Goal: Task Accomplishment & Management: Complete application form

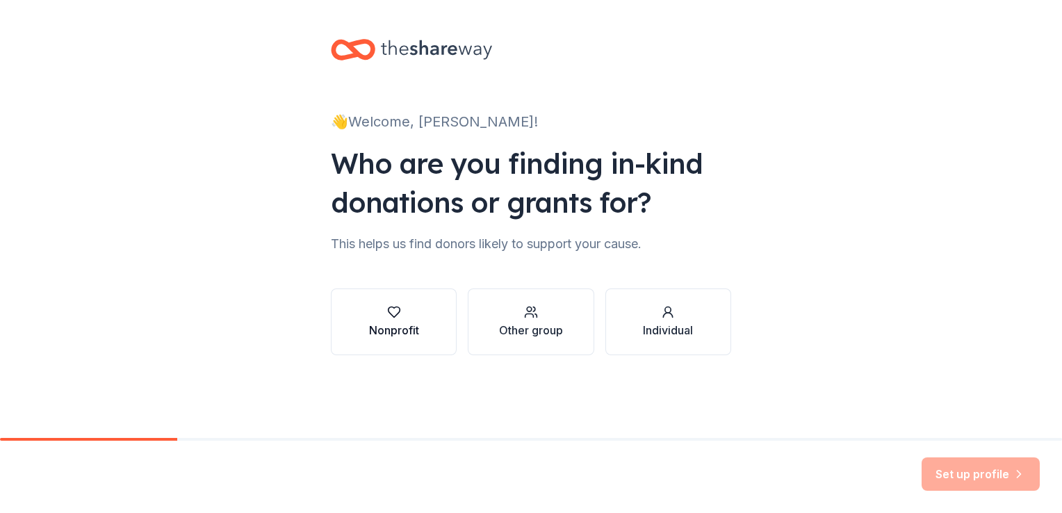
click at [423, 327] on button "Nonprofit" at bounding box center [394, 322] width 126 height 67
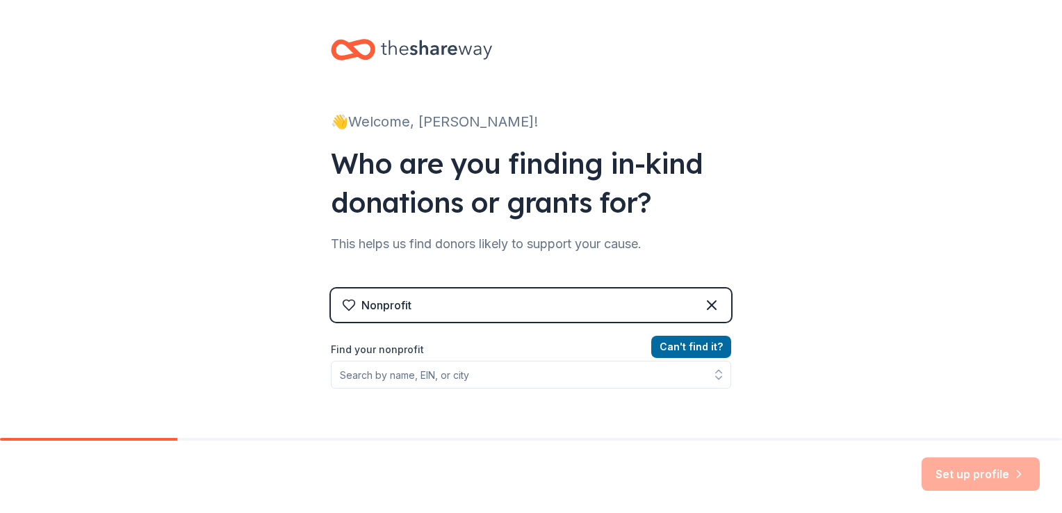
click at [500, 396] on div "Can ' t find it? Find your nonprofit" at bounding box center [531, 419] width 400 height 161
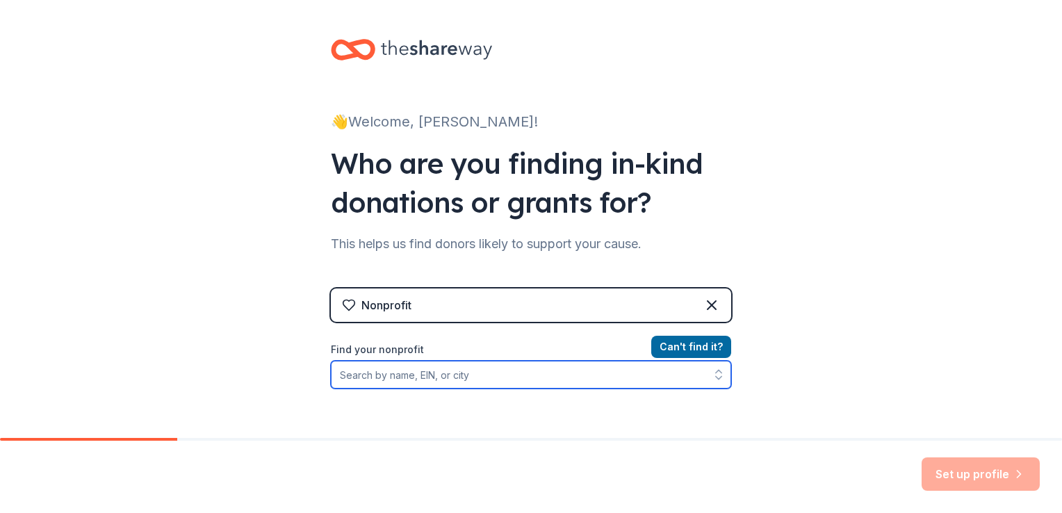
click at [495, 388] on input "Find your nonprofit" at bounding box center [531, 375] width 400 height 28
click at [492, 384] on input "Find your nonprofit" at bounding box center [531, 375] width 400 height 28
paste input "99-3771734"
type input "99-3771734"
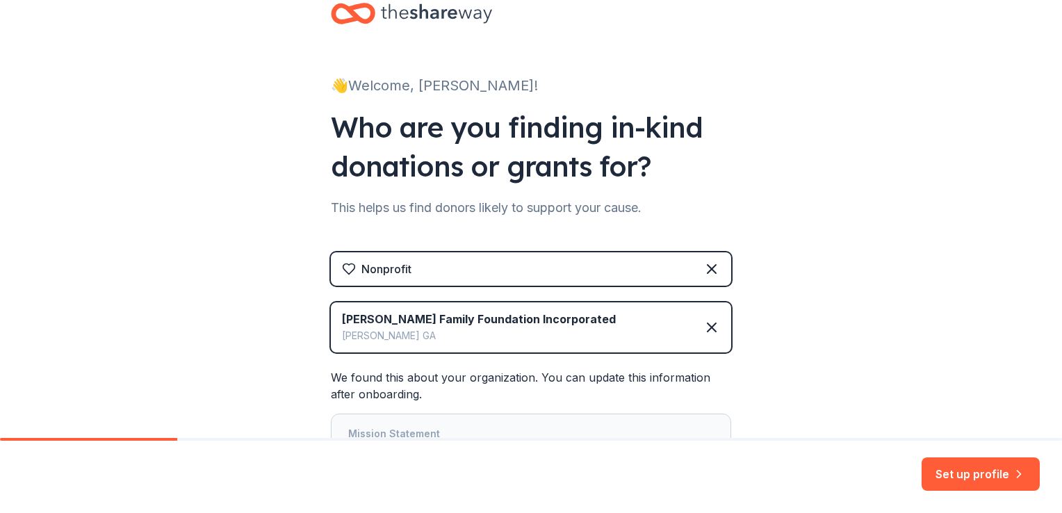
scroll to position [156, 0]
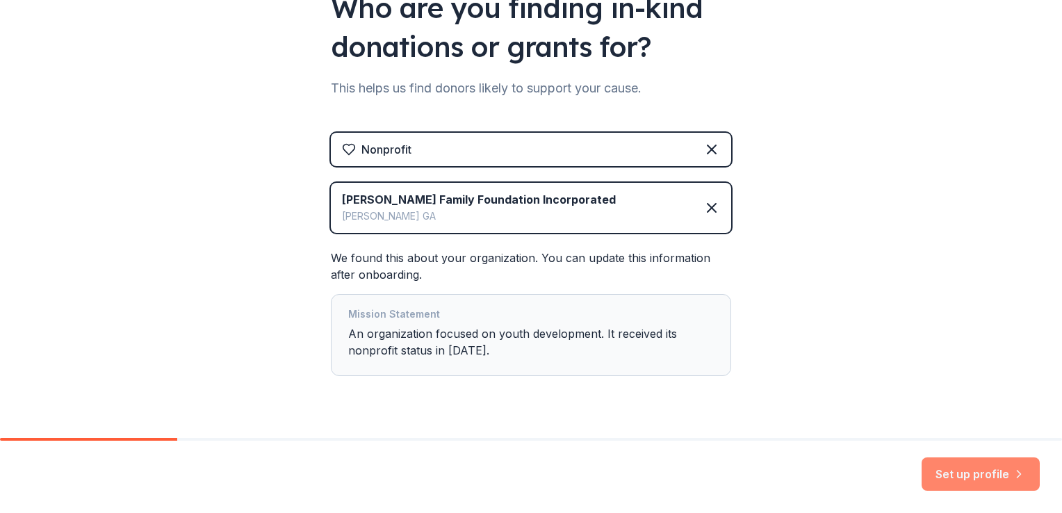
click at [962, 471] on button "Set up profile" at bounding box center [981, 474] width 118 height 33
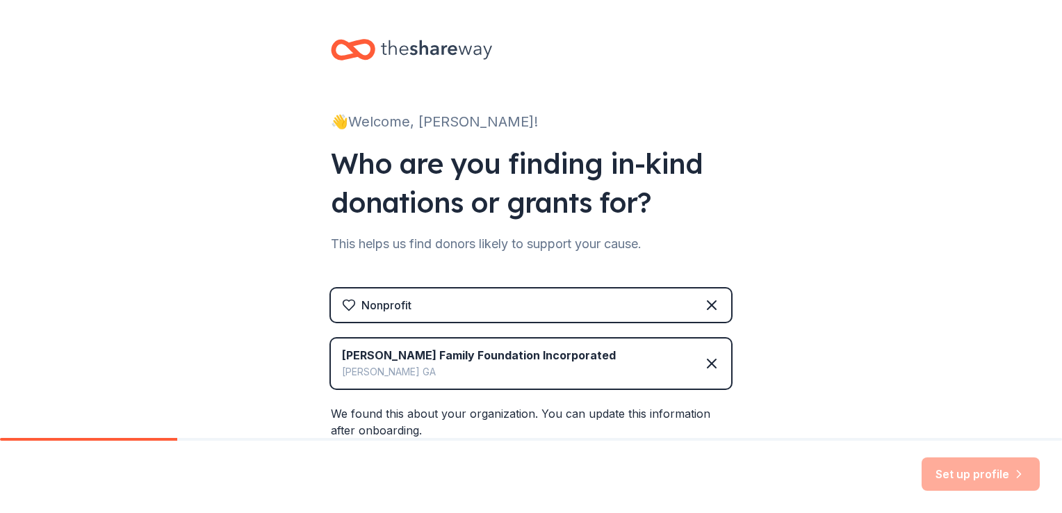
scroll to position [188, 0]
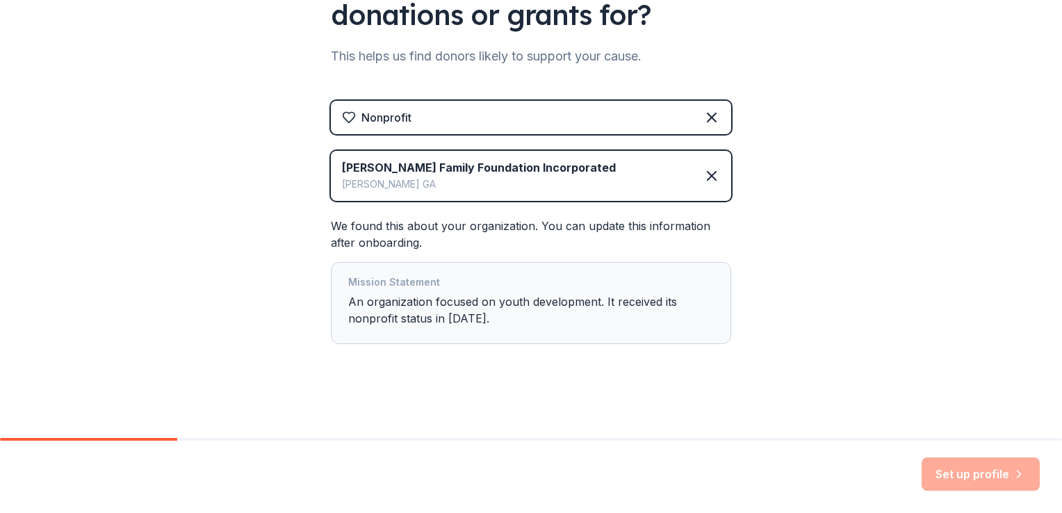
click at [480, 335] on div "Mission Statement An organization focused on youth development. It received its…" at bounding box center [531, 303] width 400 height 82
click at [430, 277] on div "Mission Statement" at bounding box center [531, 283] width 366 height 19
click at [979, 471] on div "Set up profile" at bounding box center [981, 474] width 118 height 33
click at [545, 175] on div "Velasco Family Foundation Incorporated" at bounding box center [479, 167] width 274 height 17
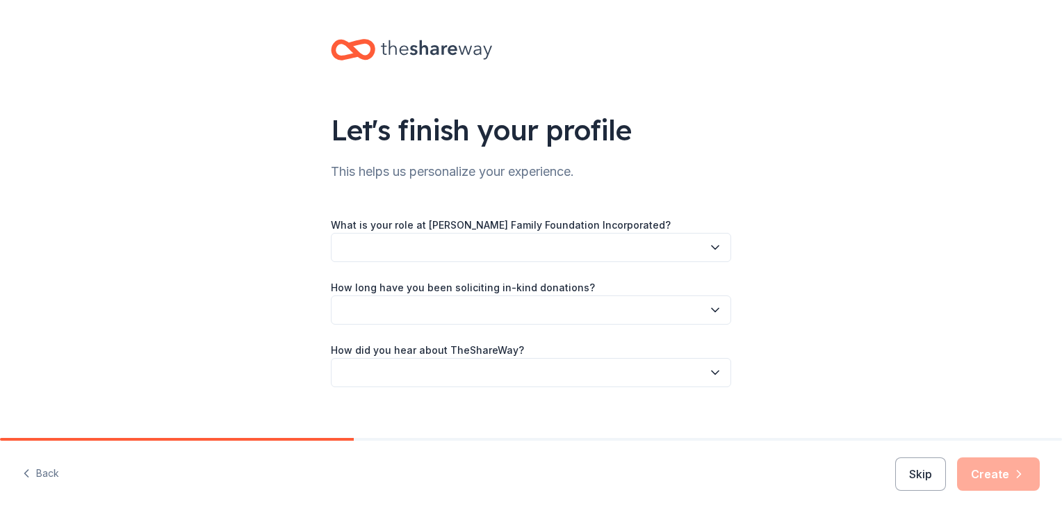
click at [483, 248] on button "button" at bounding box center [531, 247] width 400 height 29
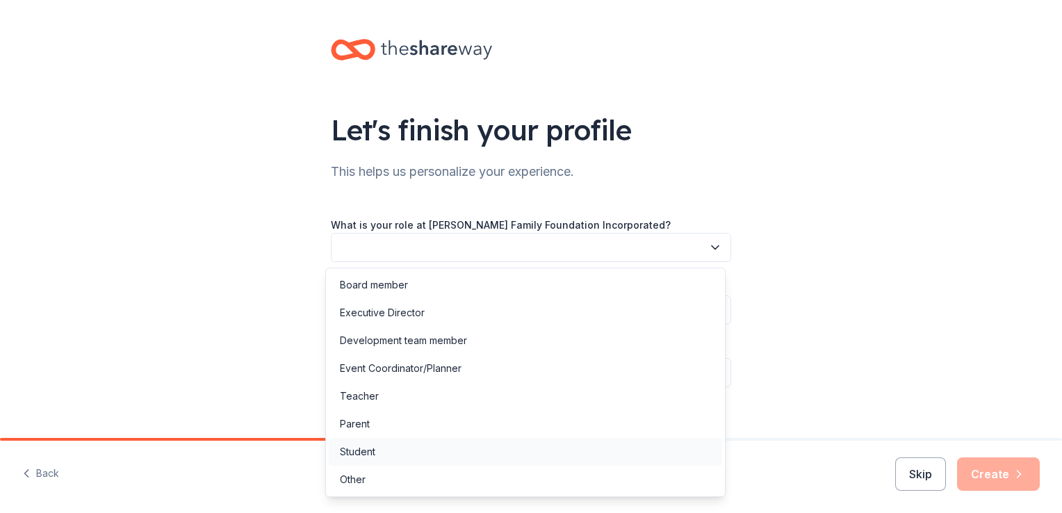
click at [501, 444] on div "Student" at bounding box center [526, 452] width 394 height 28
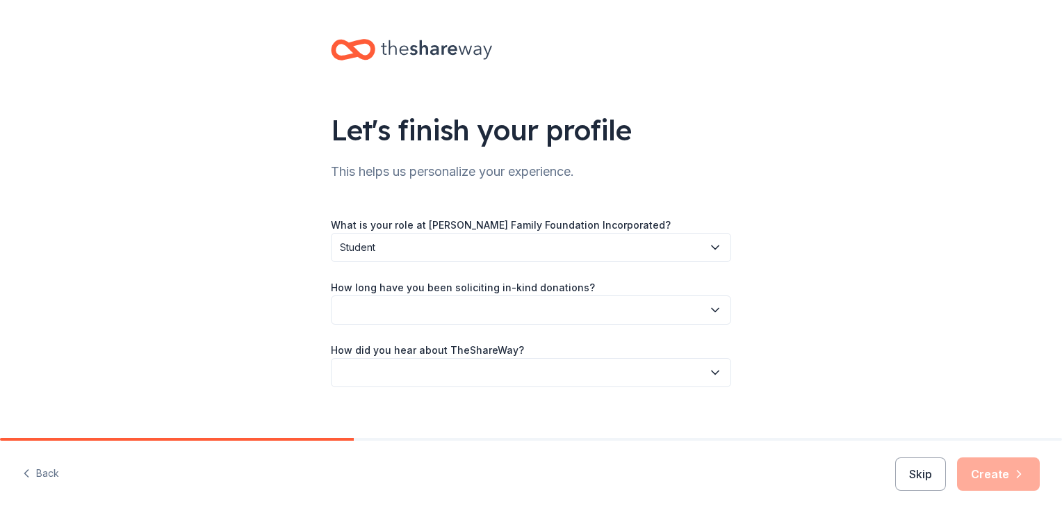
click at [482, 300] on button "button" at bounding box center [531, 310] width 400 height 29
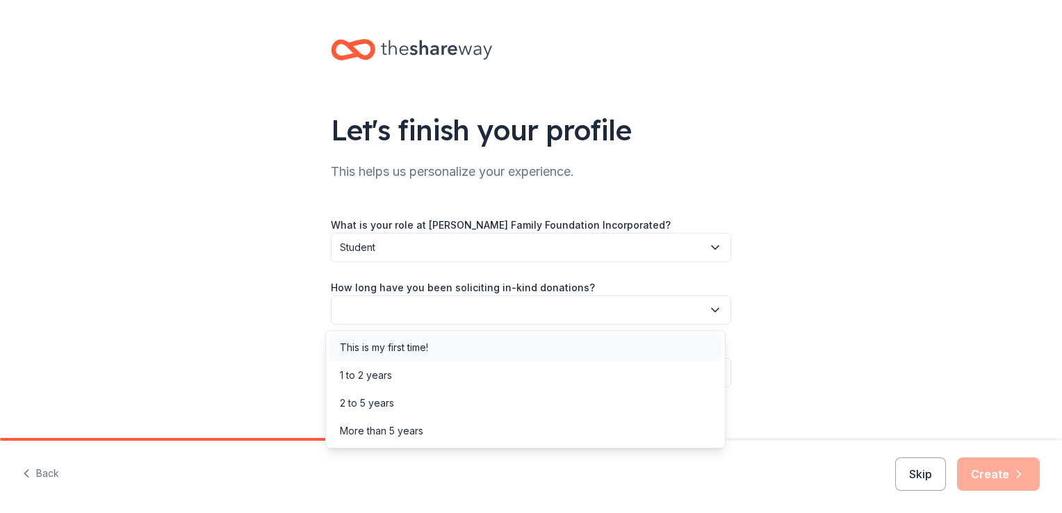
click at [484, 349] on div "This is my first time!" at bounding box center [526, 348] width 394 height 28
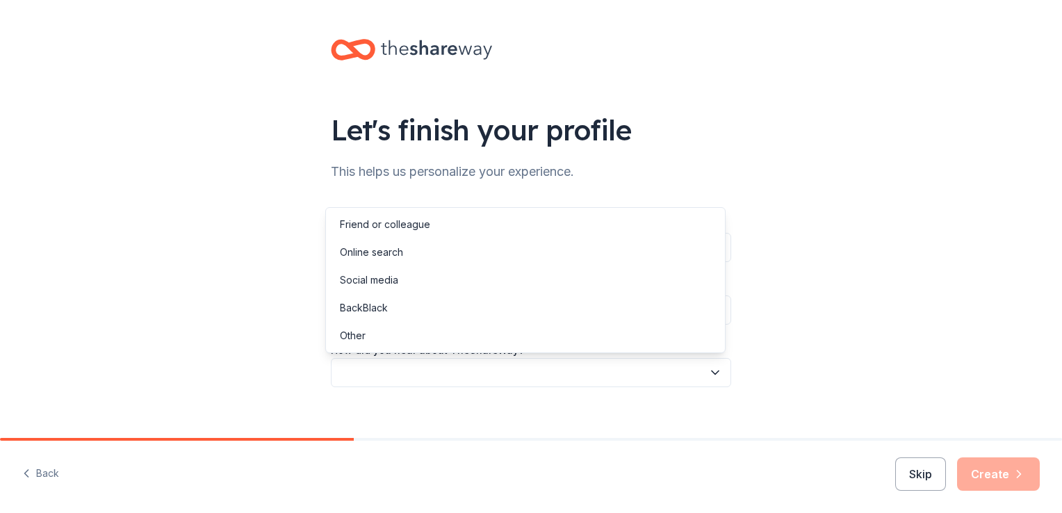
click at [509, 376] on button "button" at bounding box center [531, 372] width 400 height 29
click at [474, 274] on div "Social media" at bounding box center [526, 280] width 394 height 28
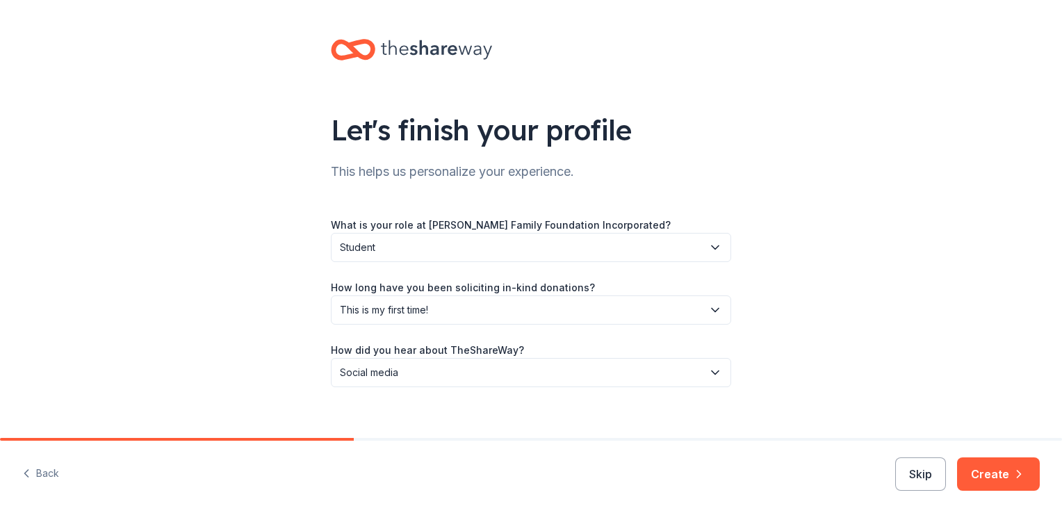
scroll to position [15, 0]
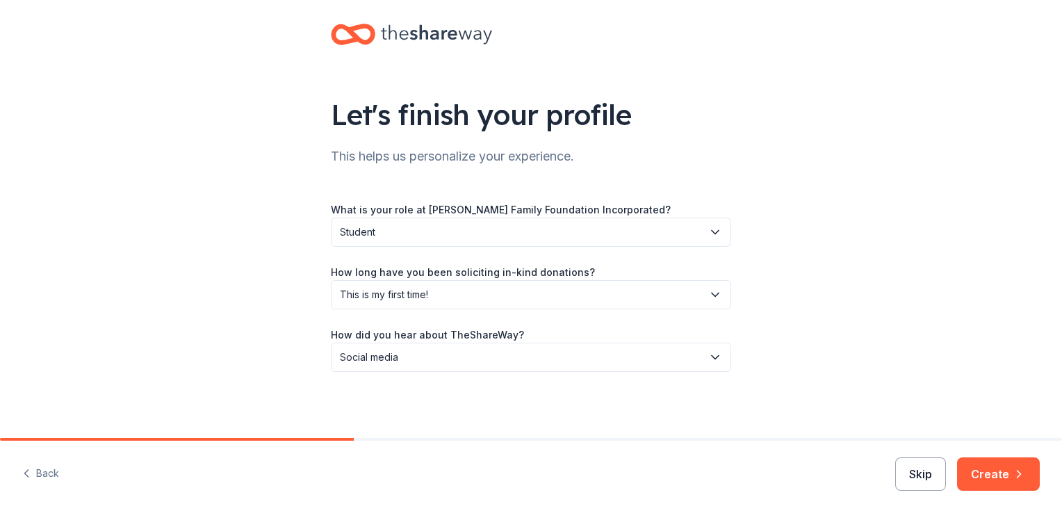
click at [930, 467] on button "Skip" at bounding box center [921, 474] width 51 height 33
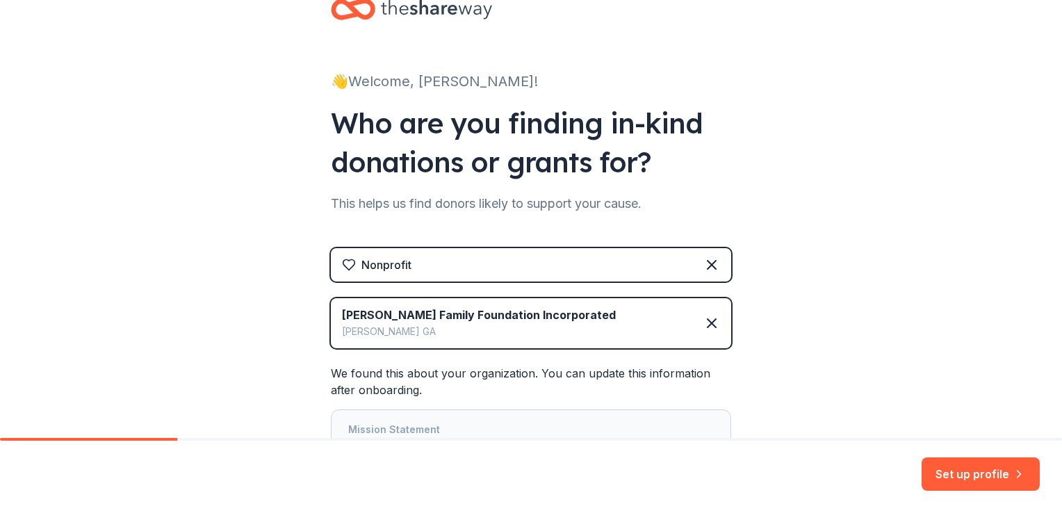
scroll to position [36, 0]
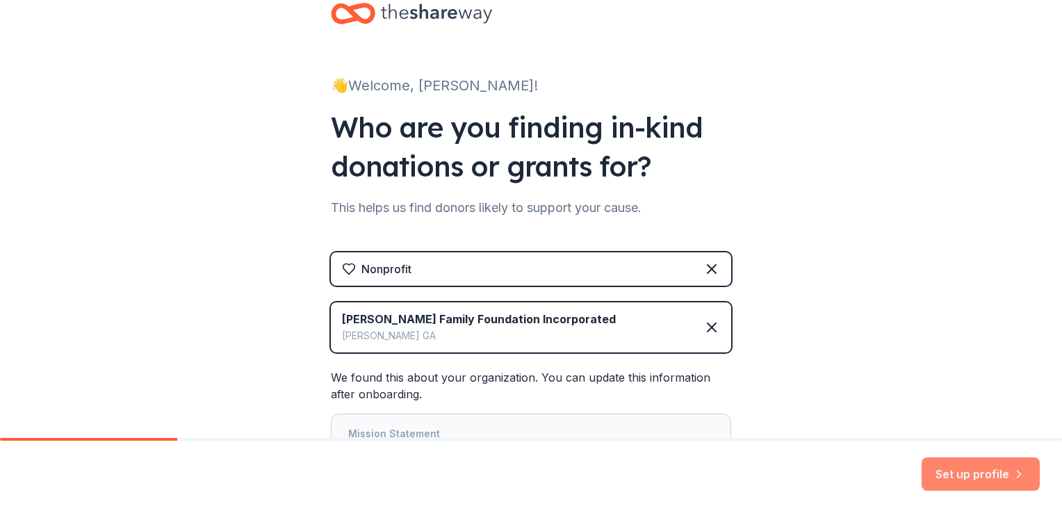
click at [993, 469] on button "Set up profile" at bounding box center [981, 474] width 118 height 33
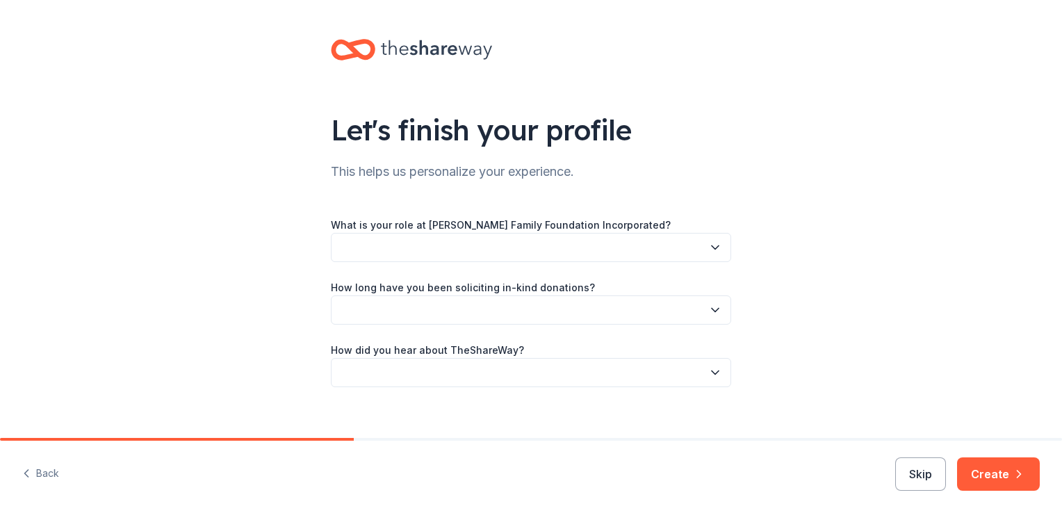
click at [473, 243] on button "button" at bounding box center [531, 247] width 400 height 29
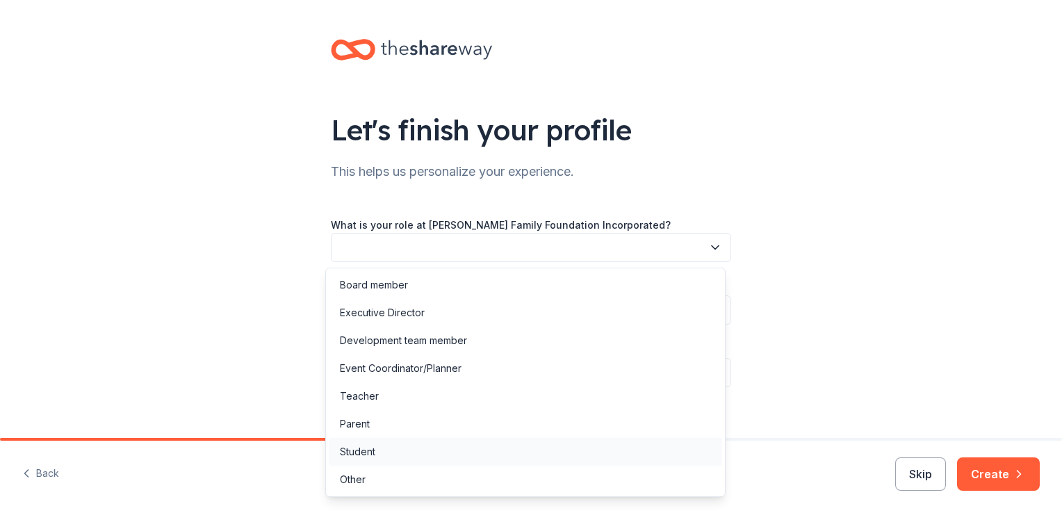
click at [477, 455] on div "Student" at bounding box center [526, 452] width 394 height 28
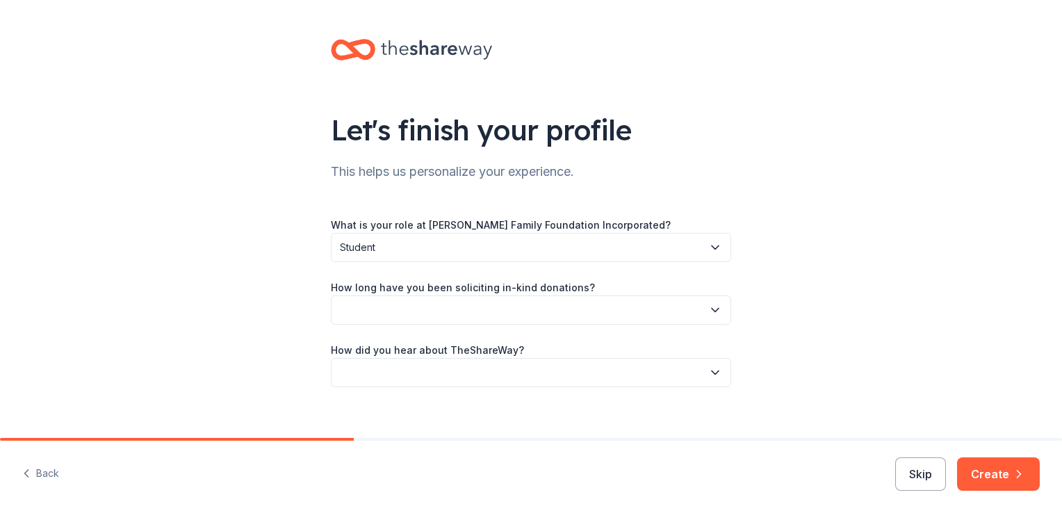
click at [482, 307] on button "button" at bounding box center [531, 310] width 400 height 29
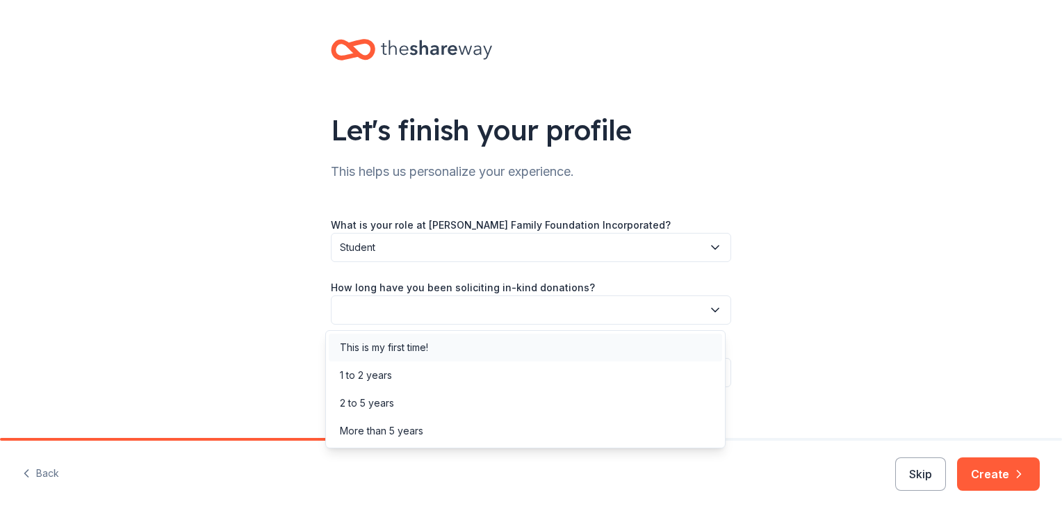
click at [483, 351] on div "This is my first time!" at bounding box center [526, 348] width 394 height 28
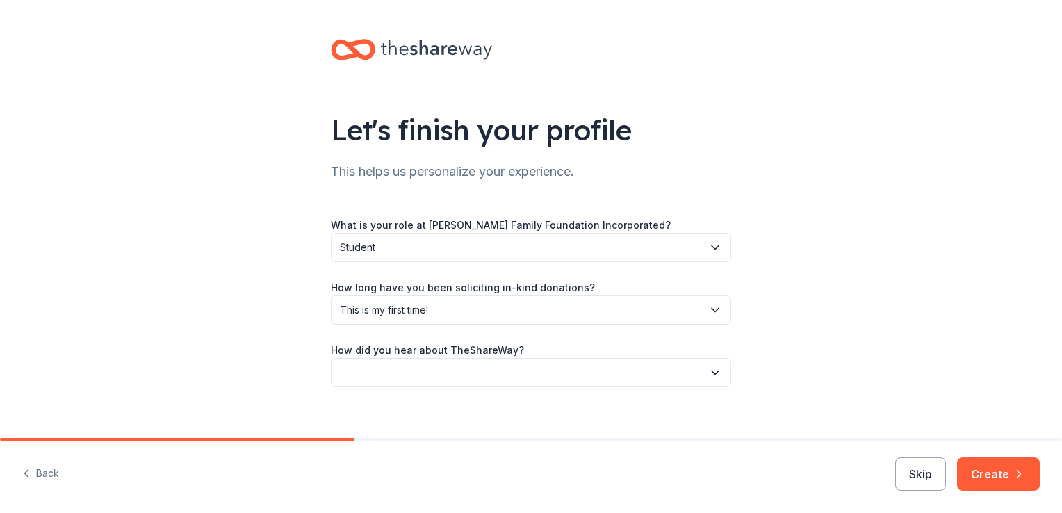
click at [487, 359] on button "button" at bounding box center [531, 372] width 400 height 29
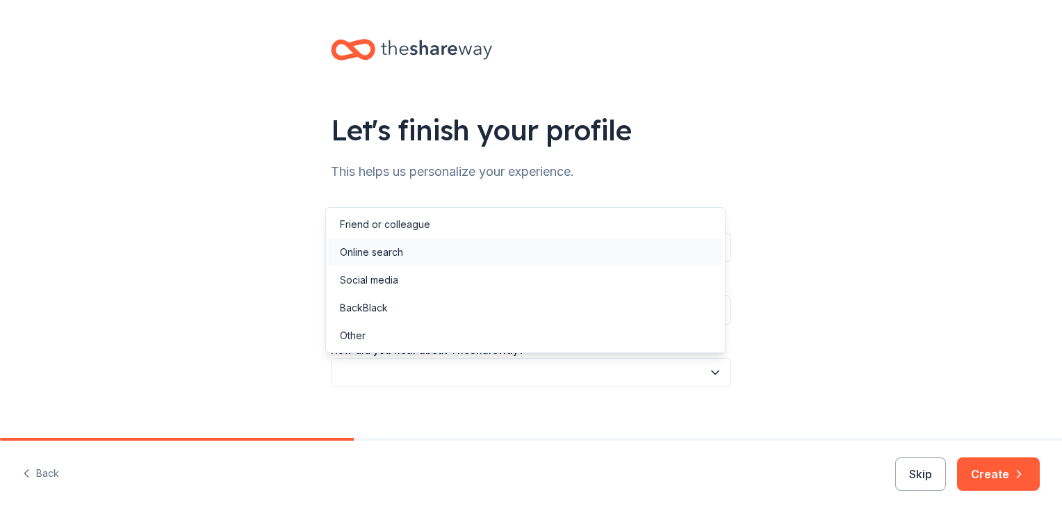
click at [495, 249] on div "Online search" at bounding box center [526, 252] width 394 height 28
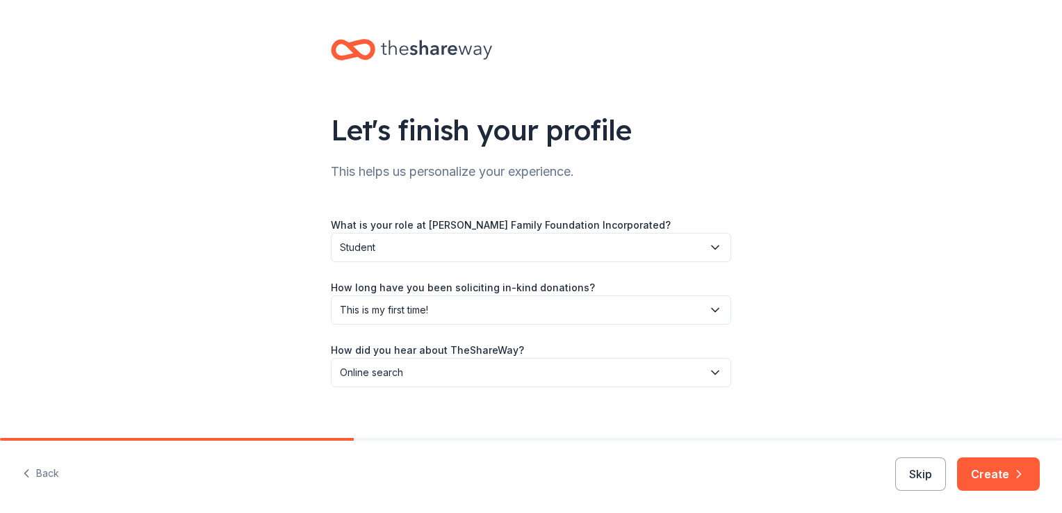
scroll to position [15, 0]
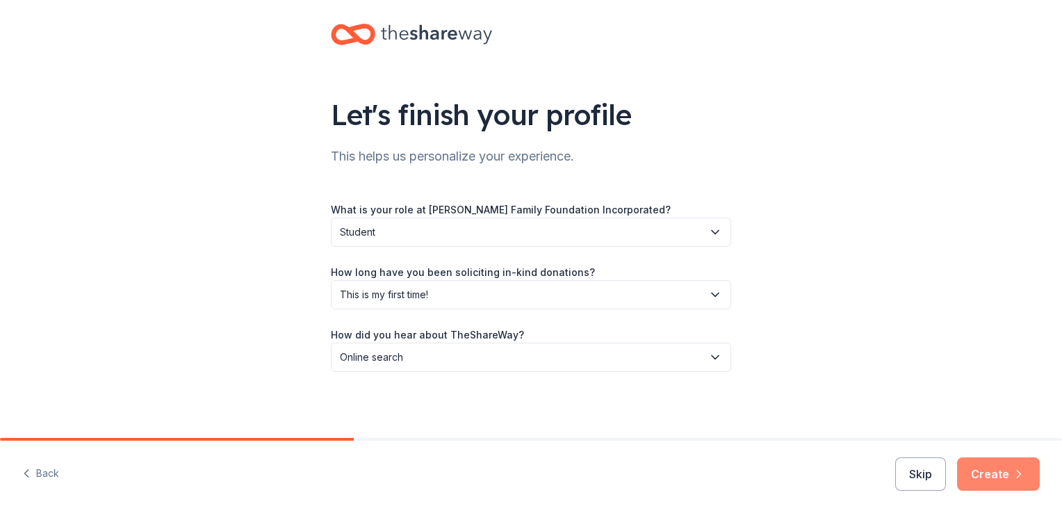
click at [1010, 479] on button "Create" at bounding box center [998, 474] width 83 height 33
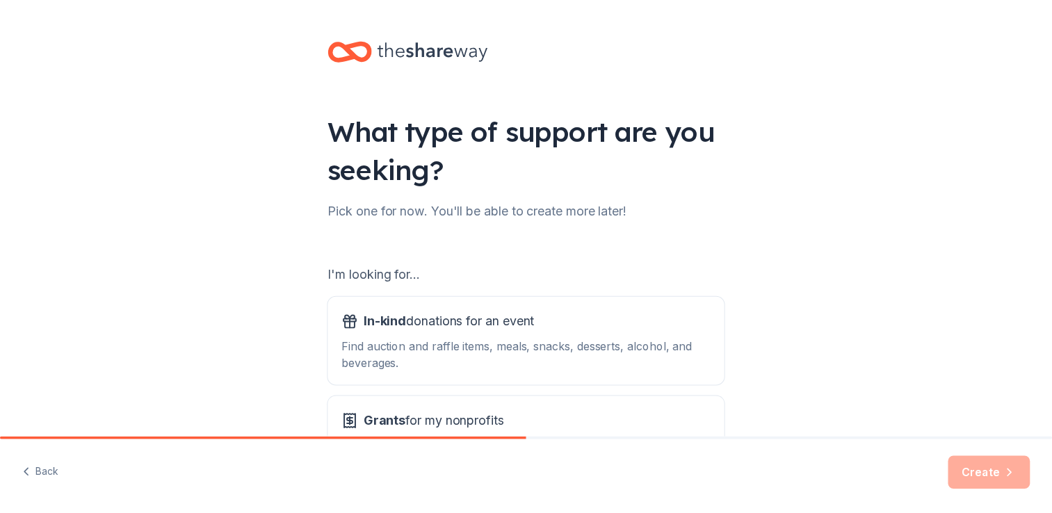
scroll to position [122, 0]
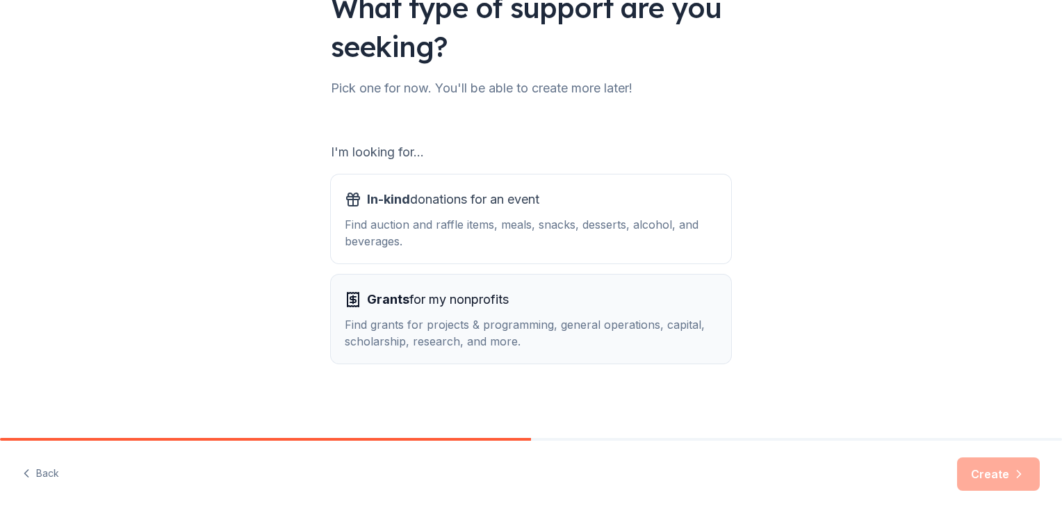
click at [503, 314] on div "Grants for my nonprofits Find grants for projects & programming, general operat…" at bounding box center [531, 319] width 373 height 61
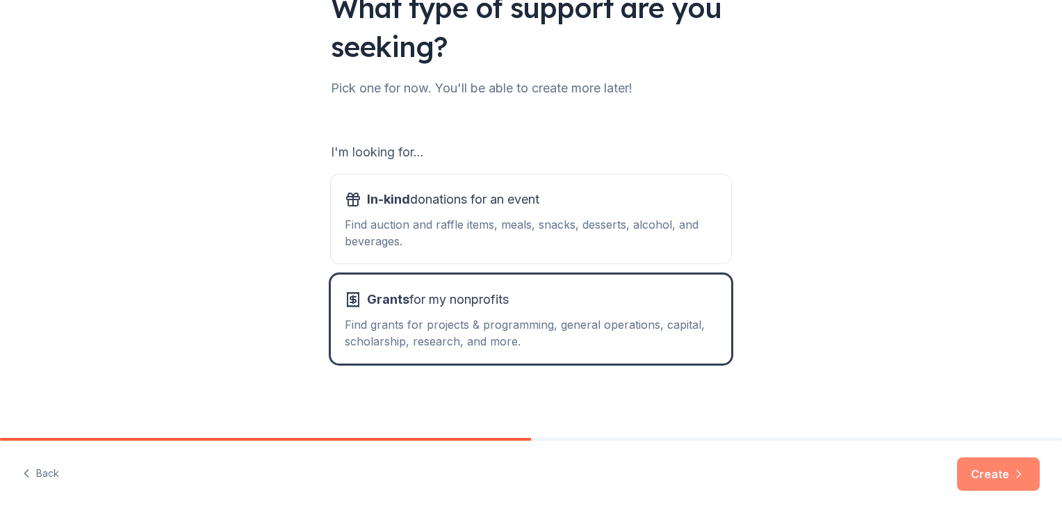
click at [1010, 476] on button "Create" at bounding box center [998, 474] width 83 height 33
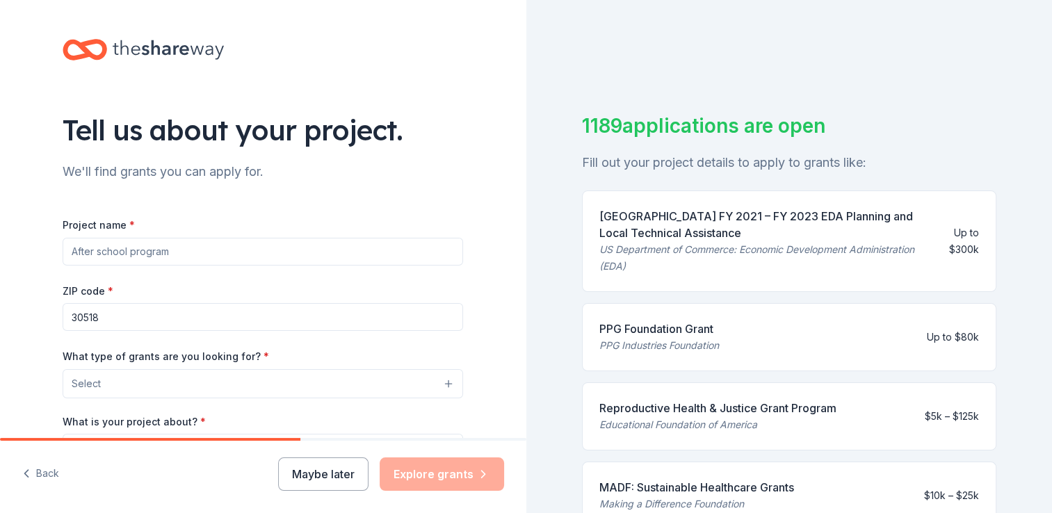
click at [276, 254] on input "Project name *" at bounding box center [263, 252] width 400 height 28
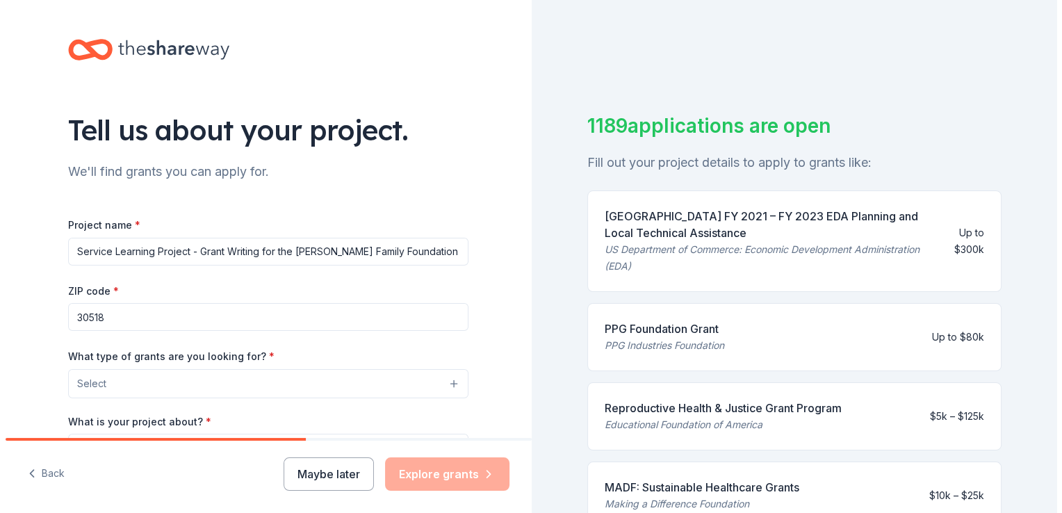
scroll to position [103, 0]
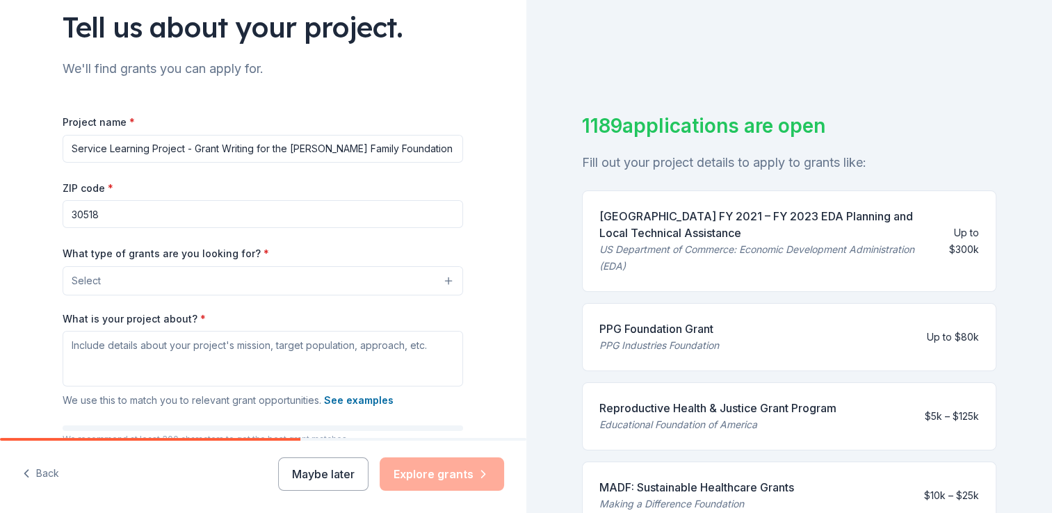
type input "Service Learning Project - Grant Writing for the [PERSON_NAME] Family Foundation"
click at [234, 274] on button "Select" at bounding box center [263, 280] width 400 height 29
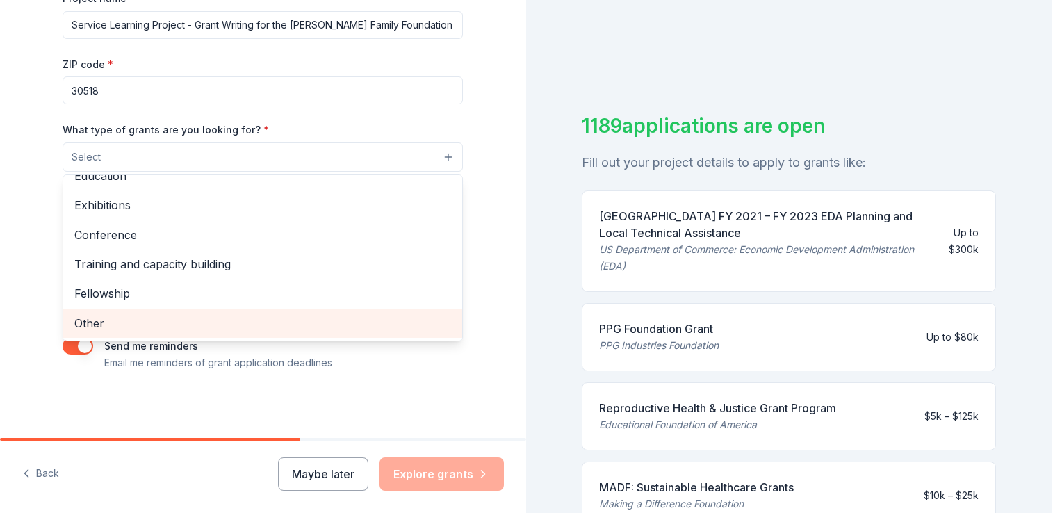
scroll to position [0, 0]
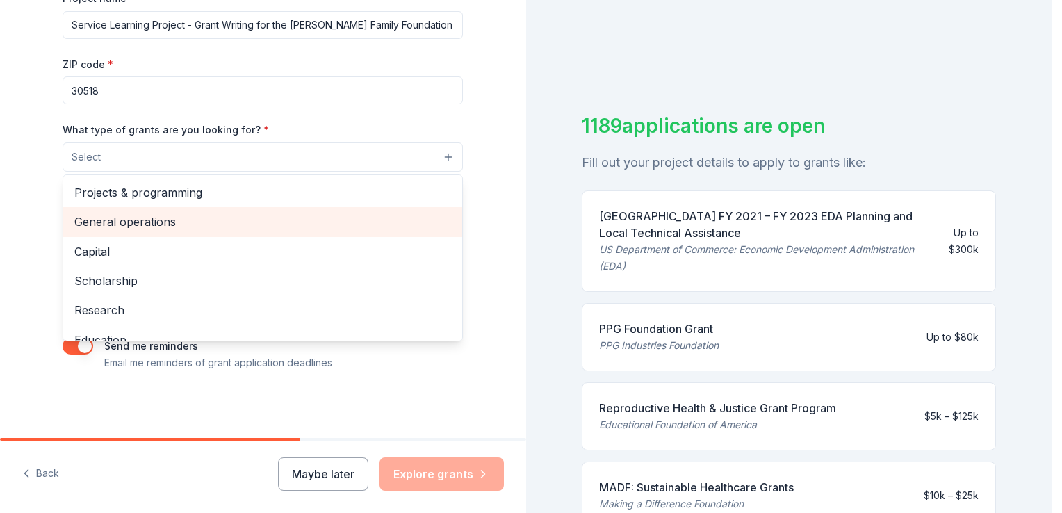
click at [234, 224] on span "General operations" at bounding box center [262, 222] width 377 height 18
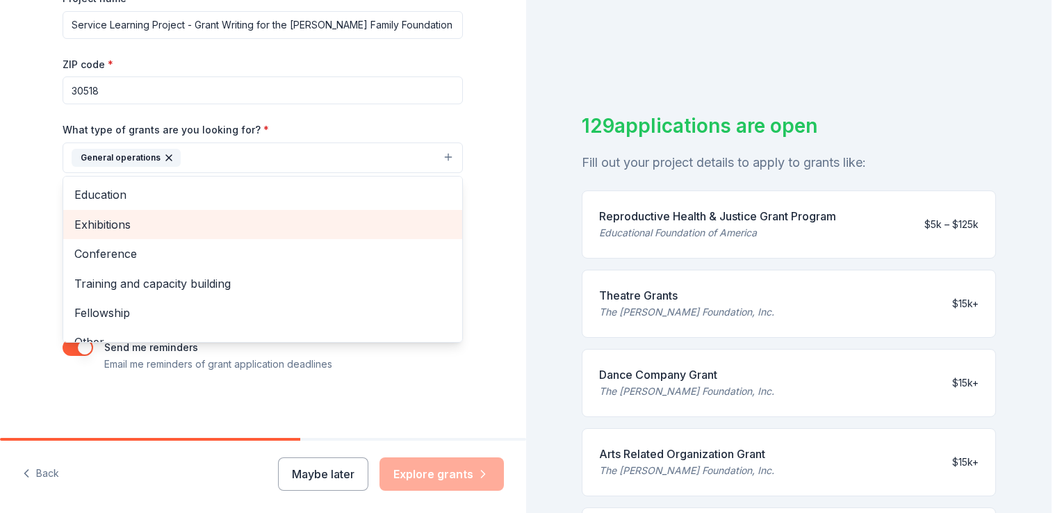
scroll to position [134, 0]
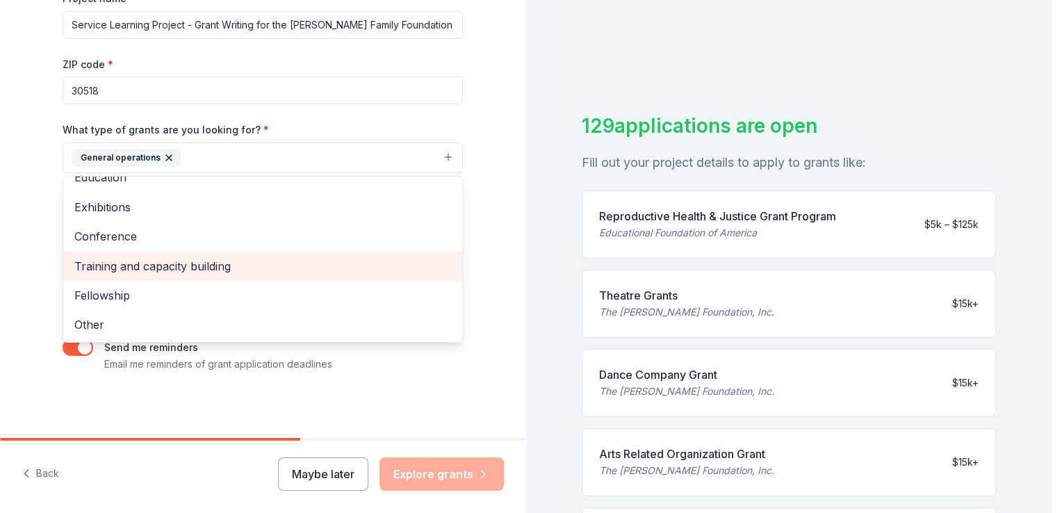
click at [215, 273] on span "Training and capacity building" at bounding box center [262, 266] width 377 height 18
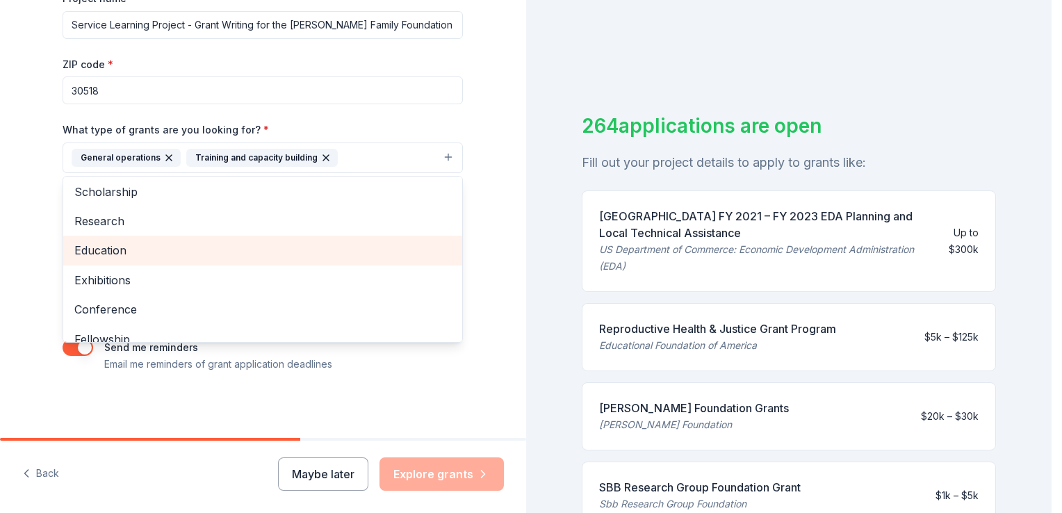
scroll to position [60, 0]
click at [200, 246] on span "Education" at bounding box center [262, 251] width 377 height 18
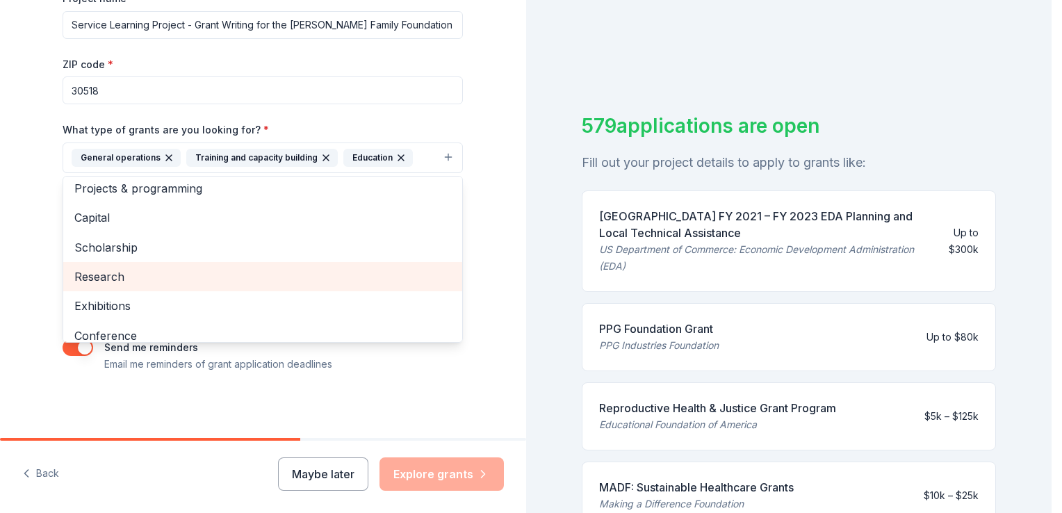
scroll to position [5, 0]
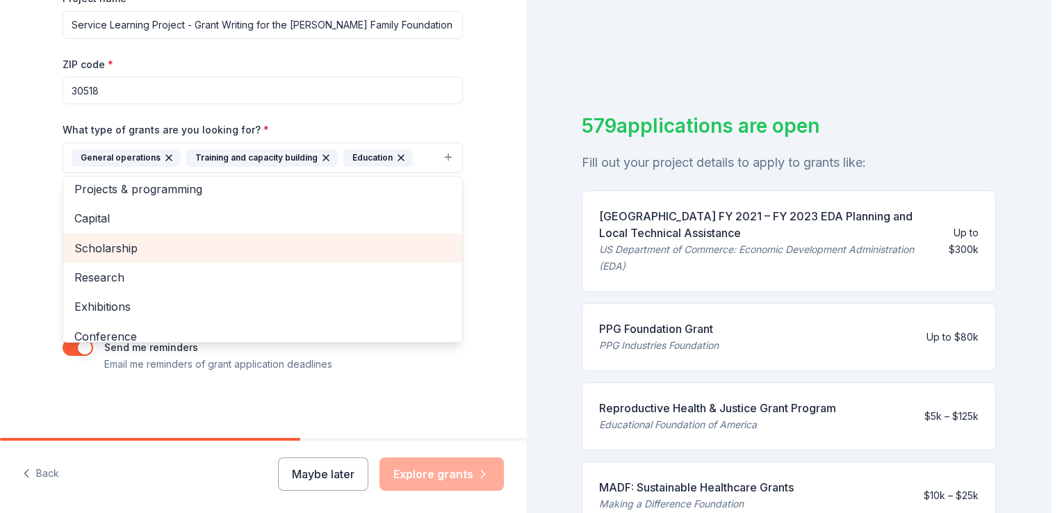
click at [202, 239] on span "Scholarship" at bounding box center [262, 248] width 377 height 18
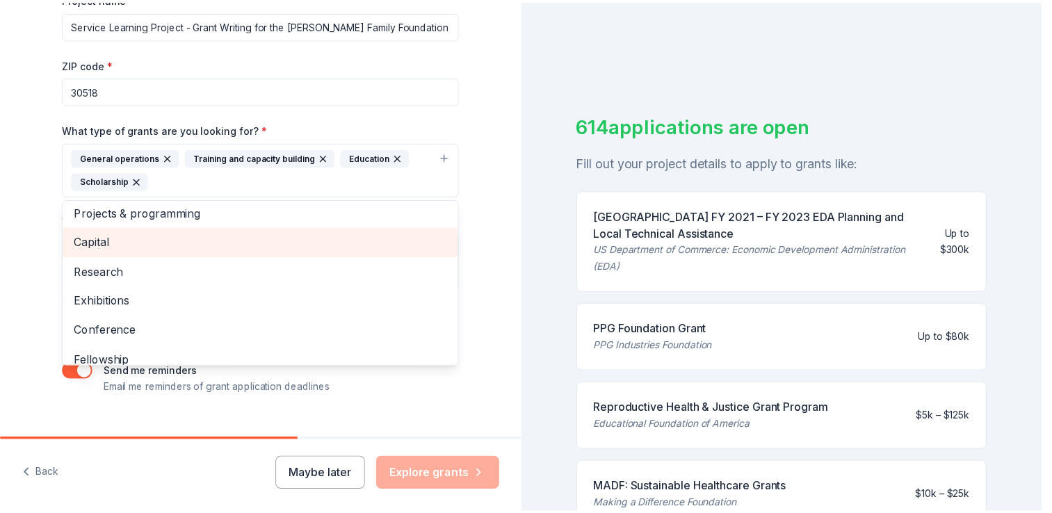
scroll to position [0, 0]
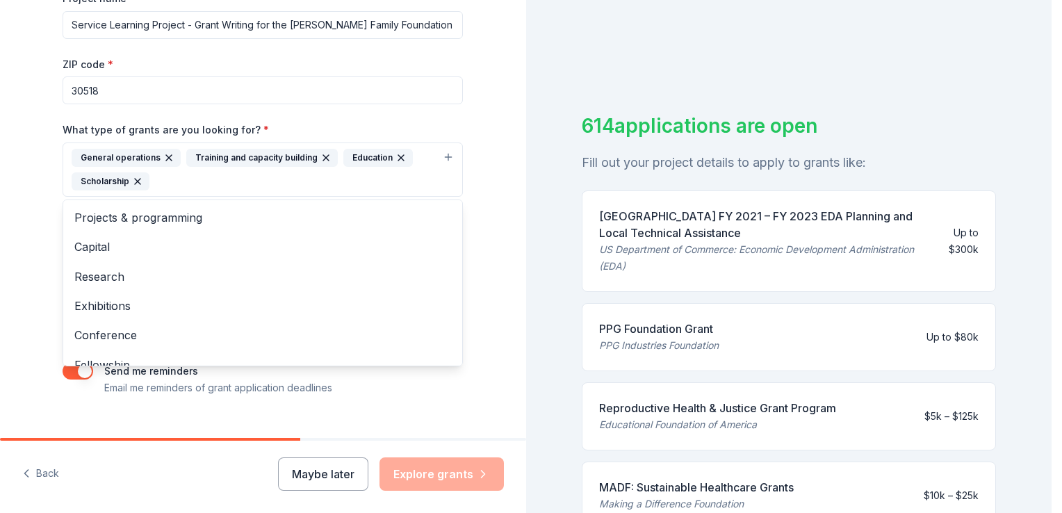
click at [0, 266] on html "Tell us about your project. We'll find grants you can apply for. Project name *…" at bounding box center [531, 256] width 1062 height 513
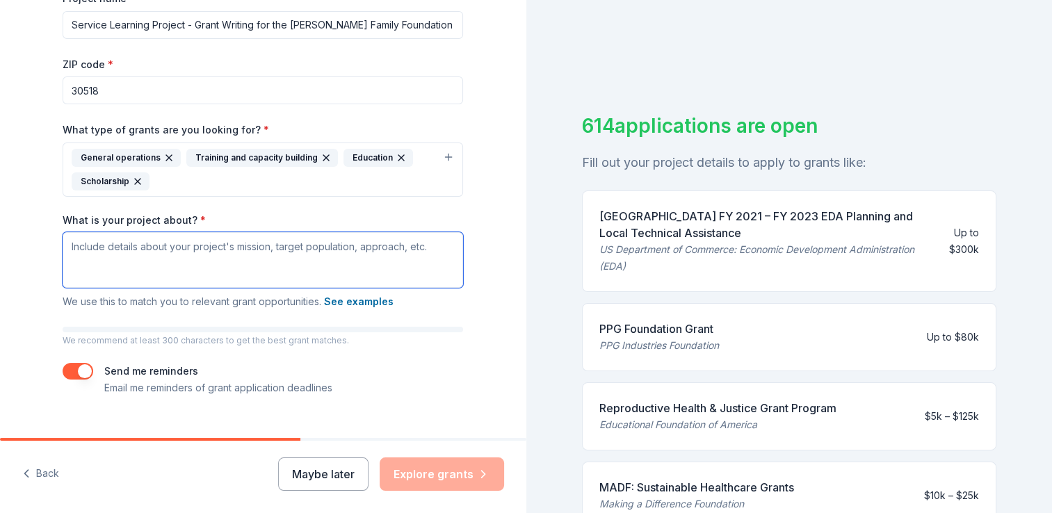
click at [195, 260] on textarea "What is your project about? *" at bounding box center [263, 260] width 400 height 56
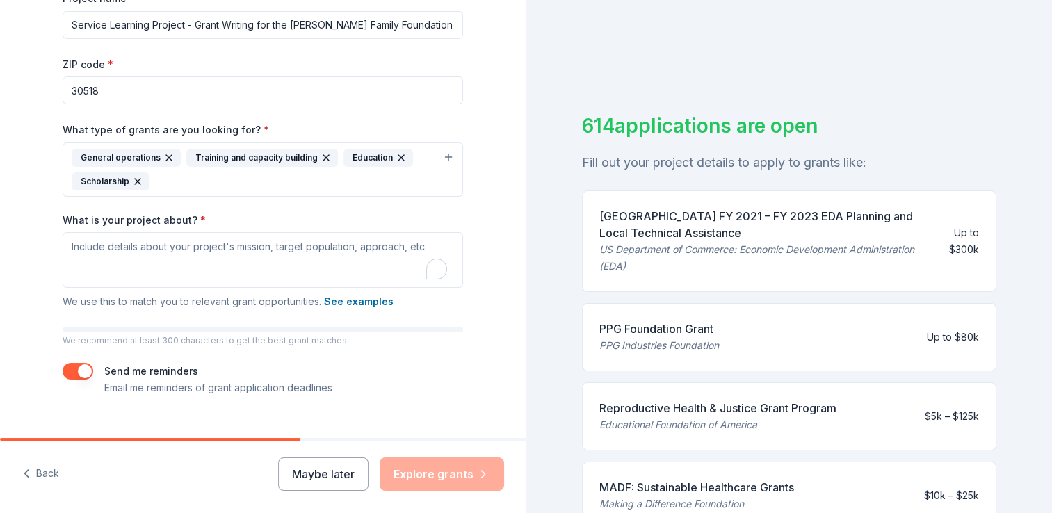
click at [158, 217] on label "What is your project about? *" at bounding box center [134, 220] width 143 height 14
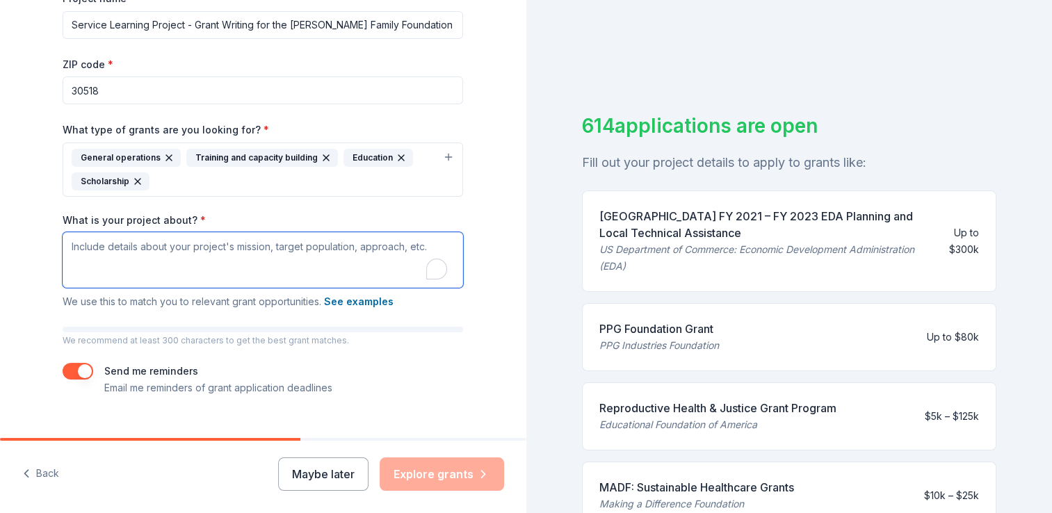
click at [158, 232] on textarea "What is your project about? *" at bounding box center [263, 260] width 400 height 56
click at [158, 217] on label "What is your project about? *" at bounding box center [134, 220] width 143 height 14
click at [158, 232] on textarea "What is your project about? *" at bounding box center [263, 260] width 400 height 56
click at [158, 217] on label "What is your project about? *" at bounding box center [134, 220] width 143 height 14
click at [158, 232] on textarea "What is your project about? *" at bounding box center [263, 260] width 400 height 56
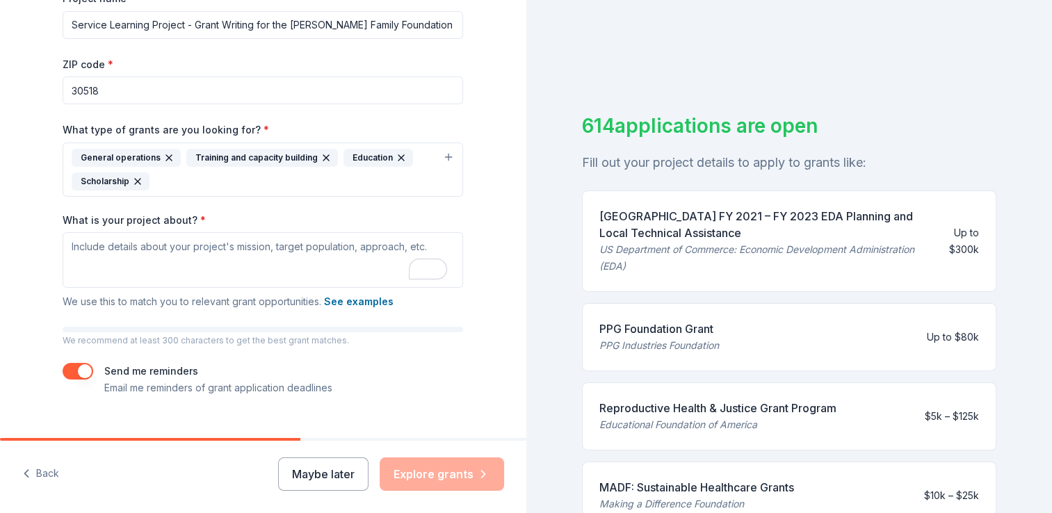
click at [145, 213] on label "What is your project about? *" at bounding box center [134, 220] width 143 height 14
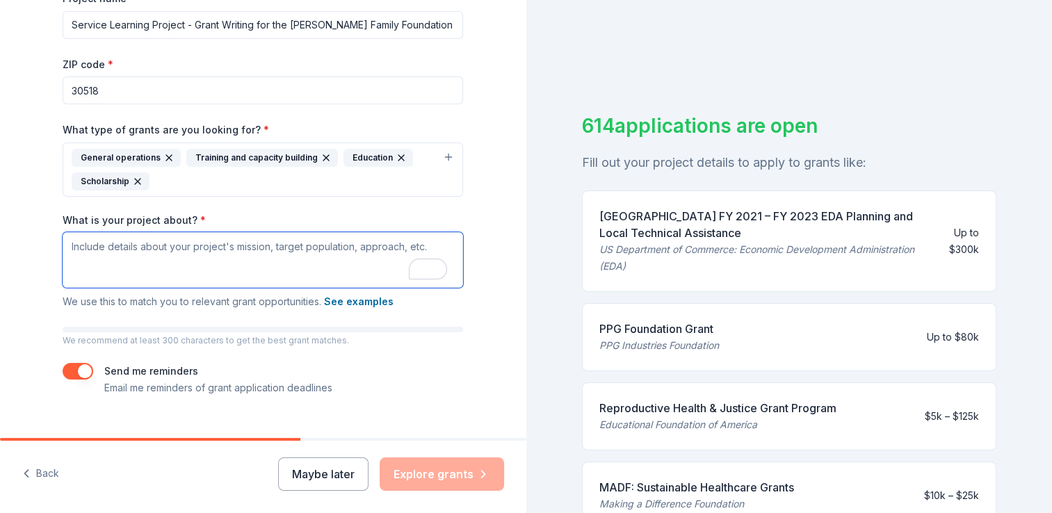
click at [145, 232] on textarea "What is your project about? *" at bounding box center [263, 260] width 400 height 56
click at [145, 213] on label "What is your project about? *" at bounding box center [134, 220] width 143 height 14
click at [145, 232] on textarea "What is your project about? *" at bounding box center [263, 260] width 400 height 56
click at [145, 213] on label "What is your project about? *" at bounding box center [134, 220] width 143 height 14
click at [145, 232] on textarea "What is your project about? *" at bounding box center [263, 260] width 400 height 56
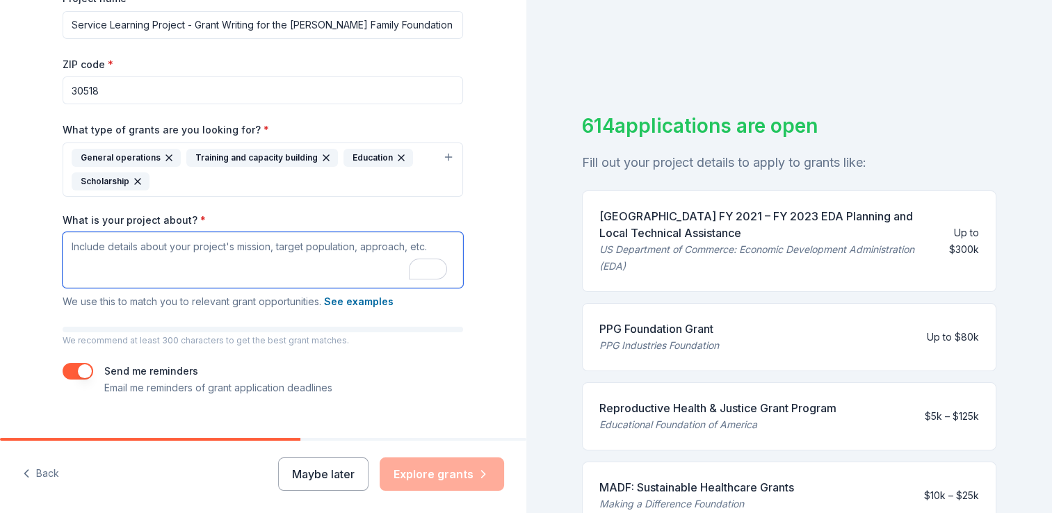
click at [168, 249] on textarea "What is your project about? *" at bounding box center [263, 260] width 400 height 56
paste textarea "I am a student grant writer working on behalf of the Velasco Family Foundation,…"
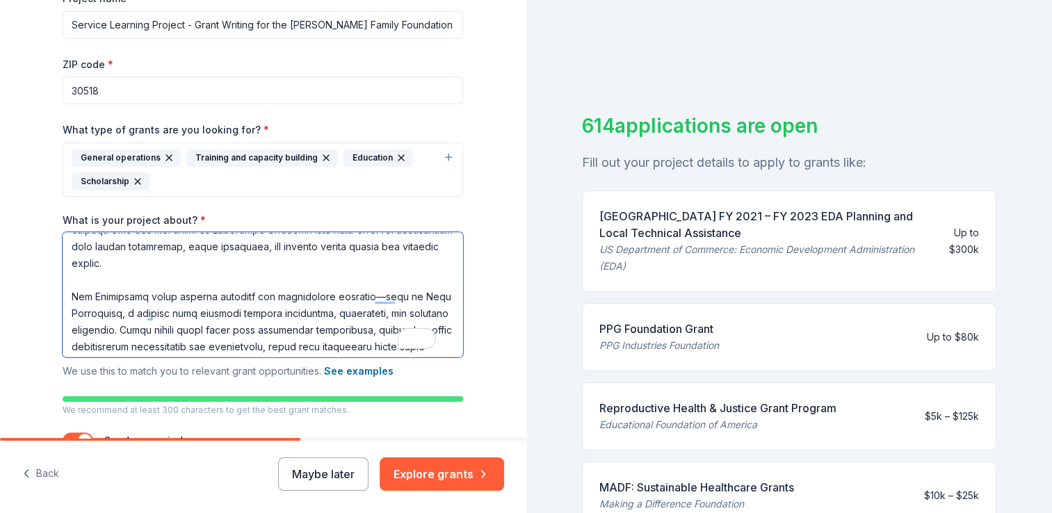
scroll to position [0, 0]
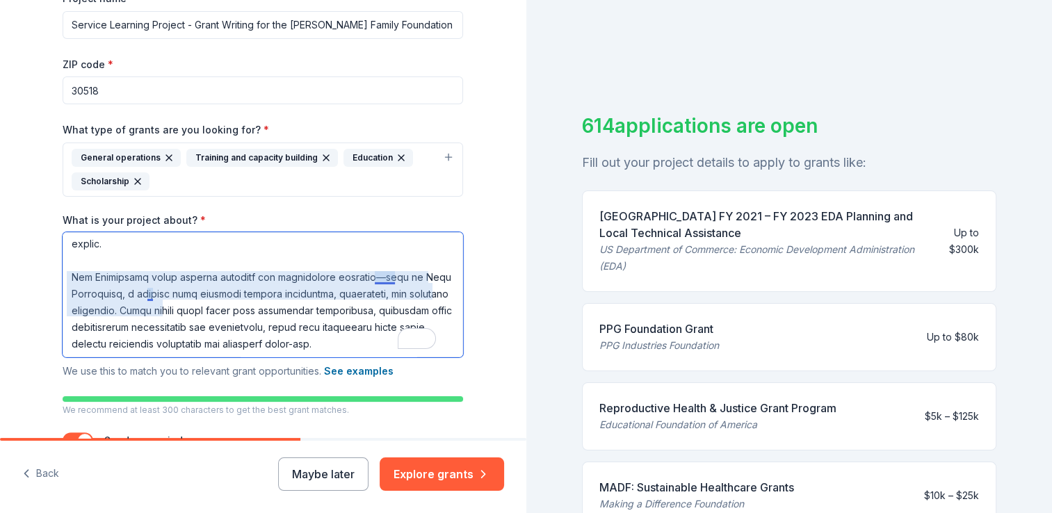
click at [391, 278] on textarea "What is your project about? *" at bounding box center [263, 294] width 400 height 125
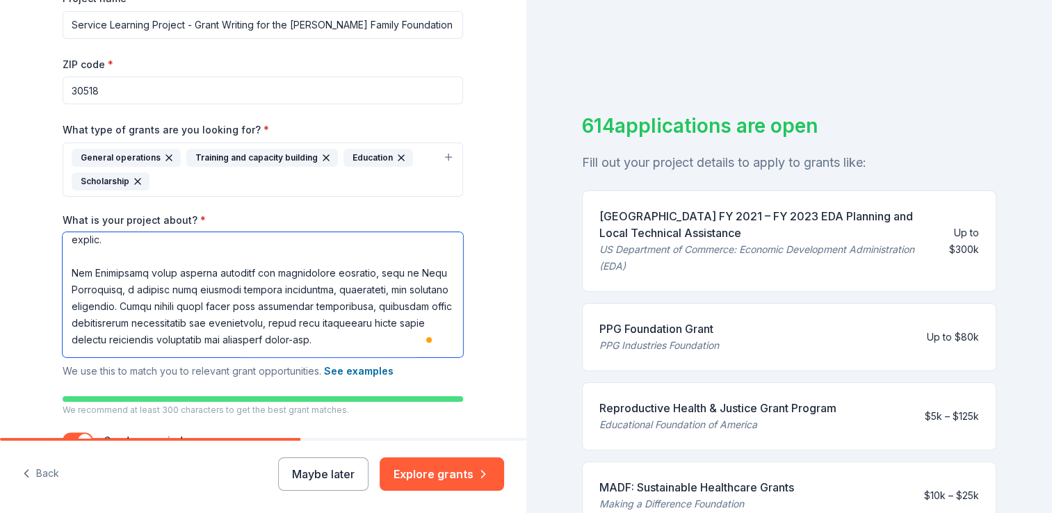
click at [124, 293] on textarea "What is your project about? *" at bounding box center [263, 294] width 400 height 125
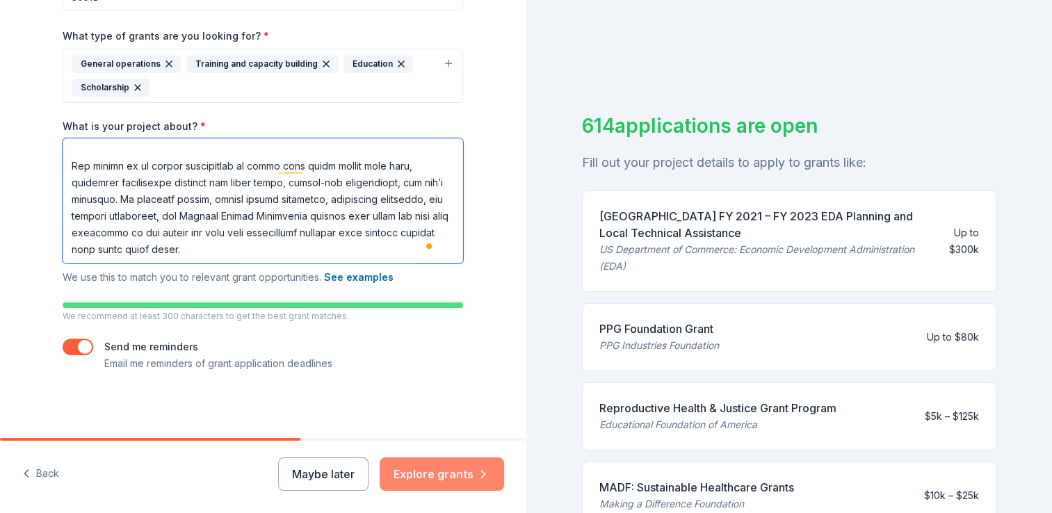
type textarea "I am a student grant writer working on behalf of the Velasco Family Foundation,…"
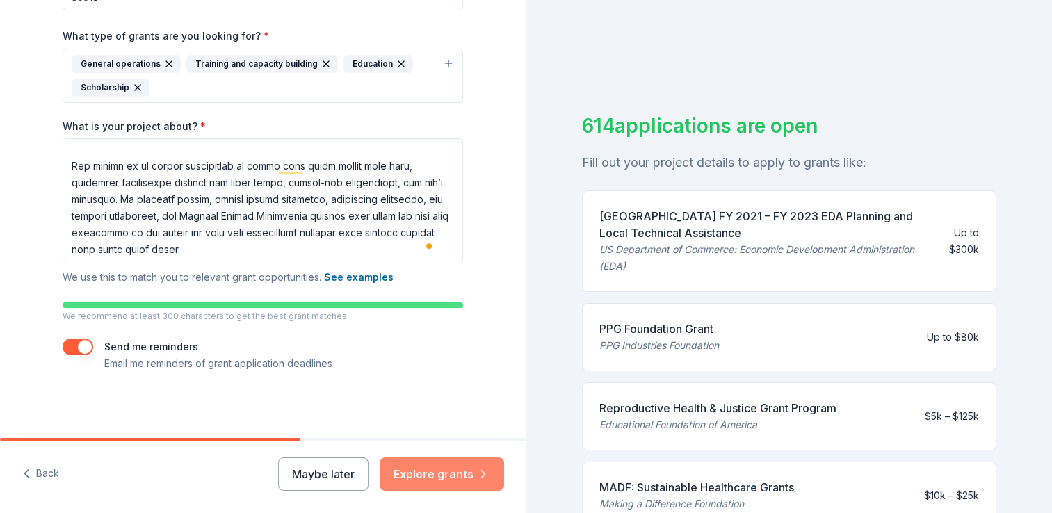
click at [432, 472] on button "Explore grants" at bounding box center [442, 474] width 124 height 33
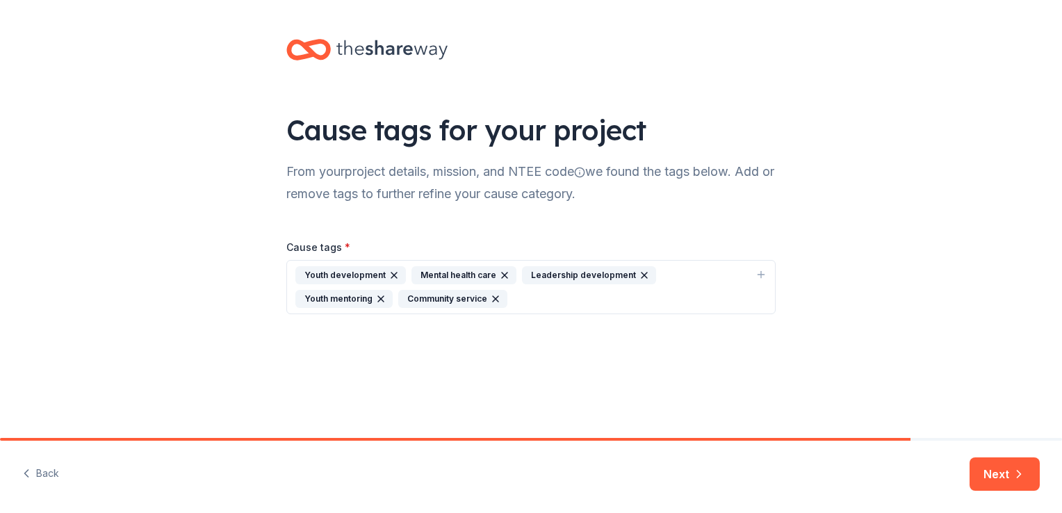
click at [542, 295] on div "Youth development Mental health care Leadership development Youth mentoring Com…" at bounding box center [523, 287] width 455 height 42
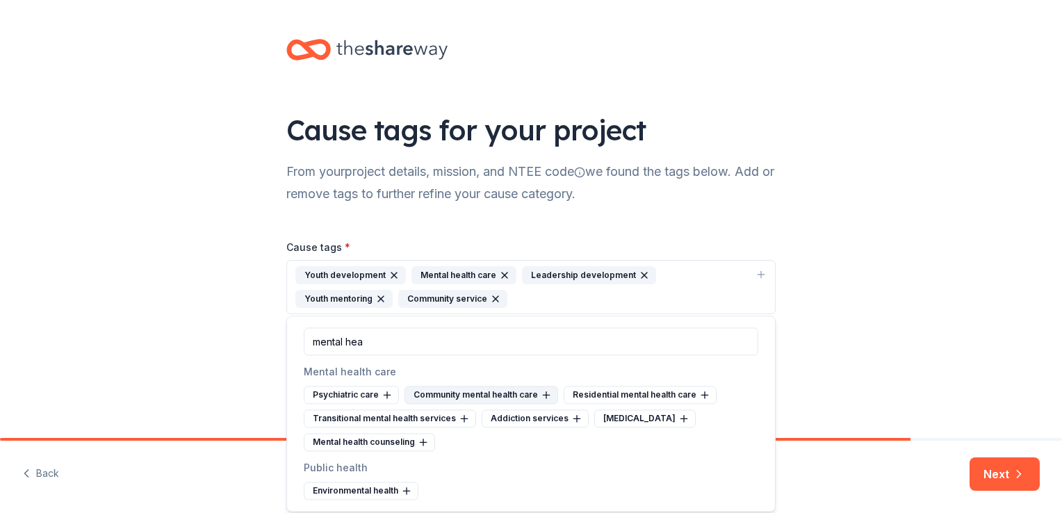
click at [541, 391] on icon at bounding box center [546, 394] width 11 height 11
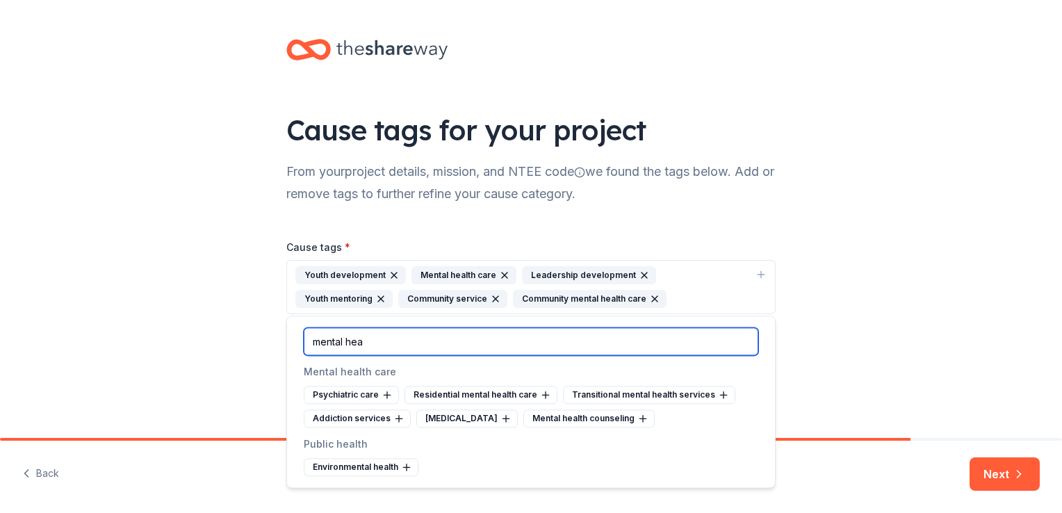
click at [476, 348] on input "mental hea" at bounding box center [531, 341] width 455 height 28
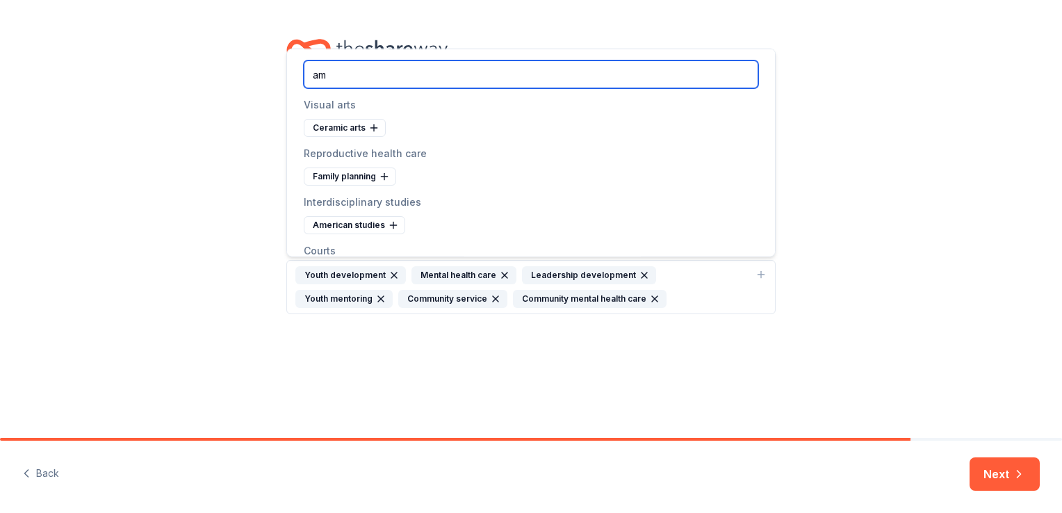
type input "a"
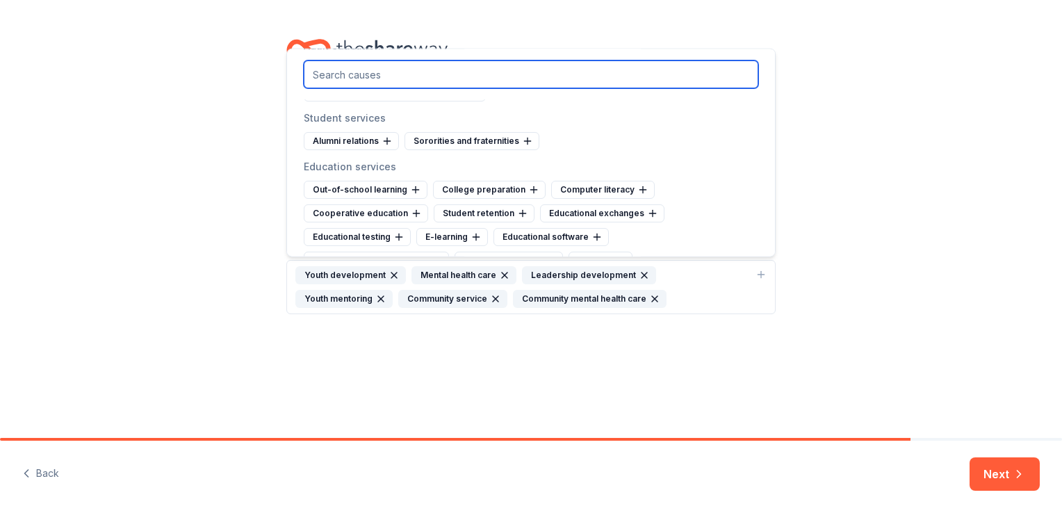
scroll to position [944, 0]
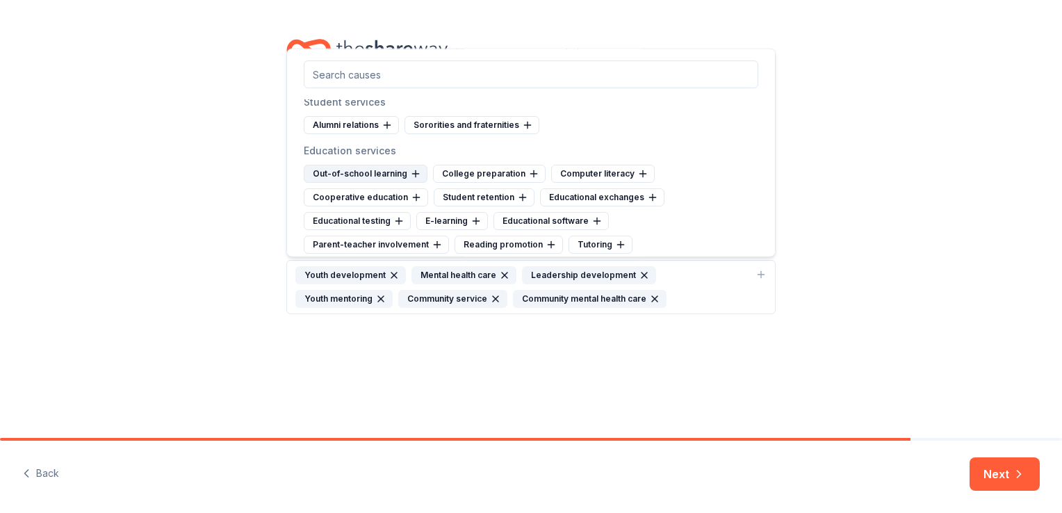
click at [414, 174] on icon at bounding box center [415, 174] width 6 height 0
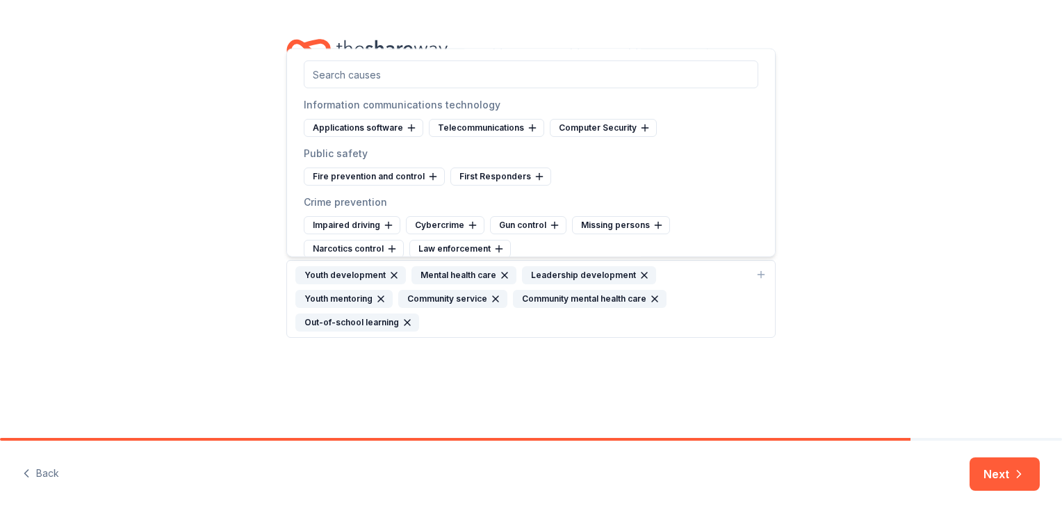
scroll to position [3295, 0]
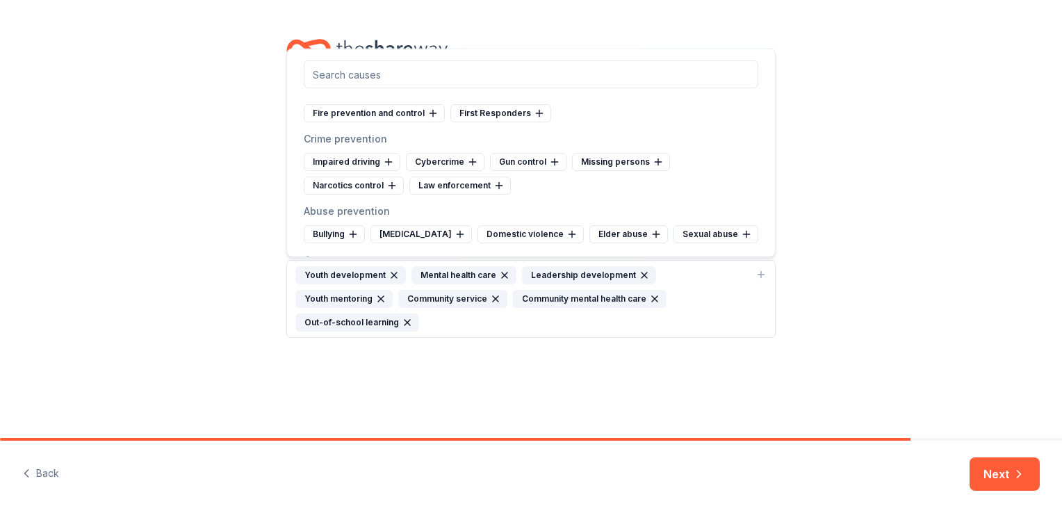
click at [789, 406] on div "Cause tags for your project From your project details, mission, and NTEE code w…" at bounding box center [531, 219] width 1062 height 438
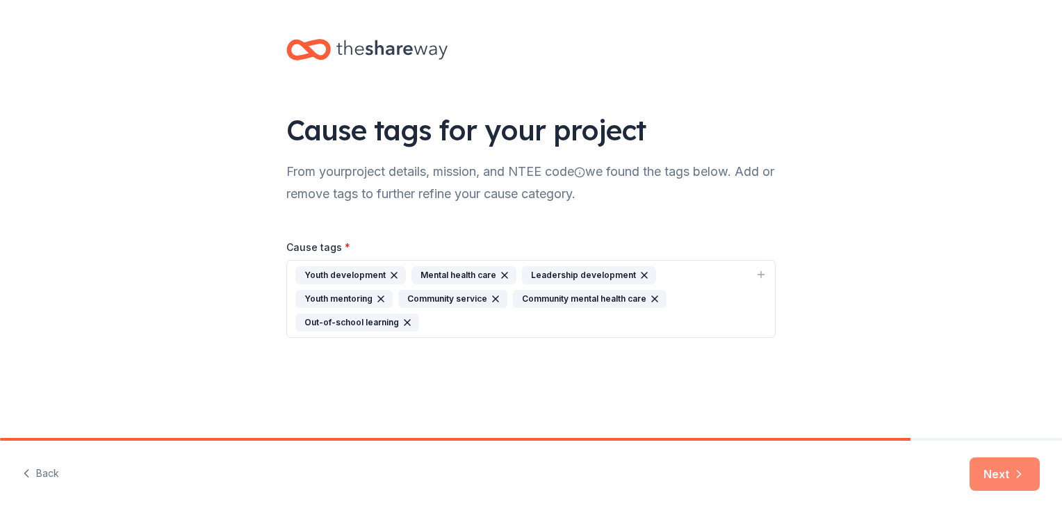
click at [998, 480] on button "Next" at bounding box center [1005, 474] width 70 height 33
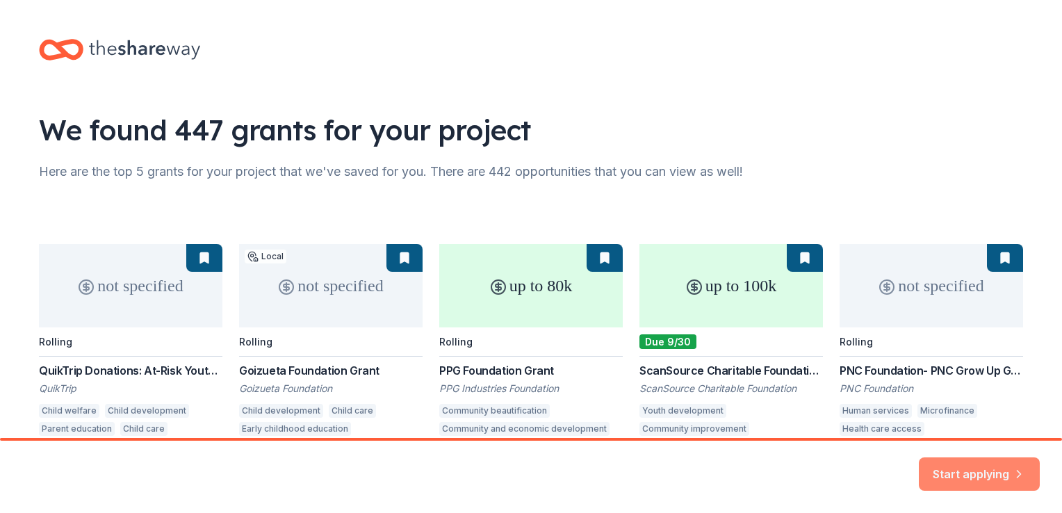
click at [960, 460] on button "Start applying" at bounding box center [979, 465] width 121 height 33
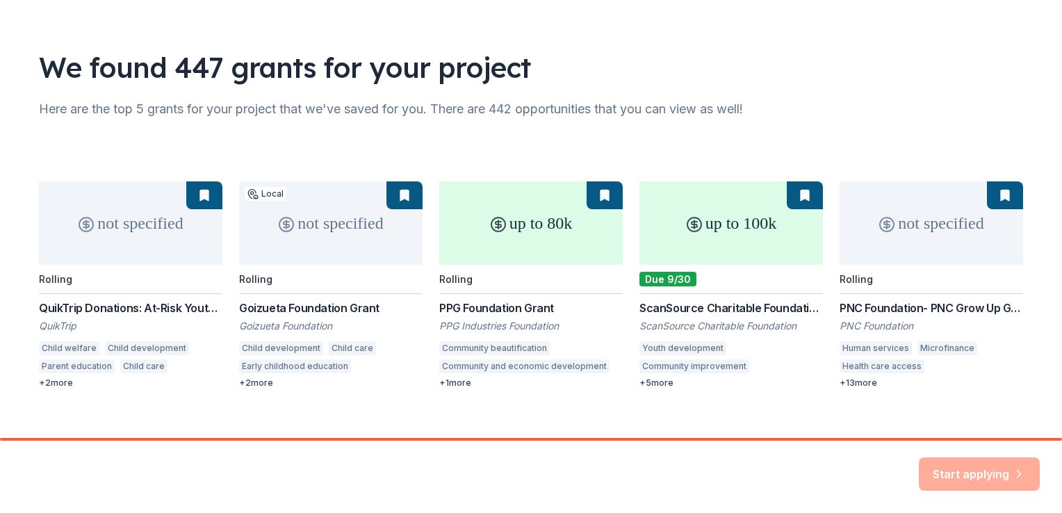
scroll to position [80, 0]
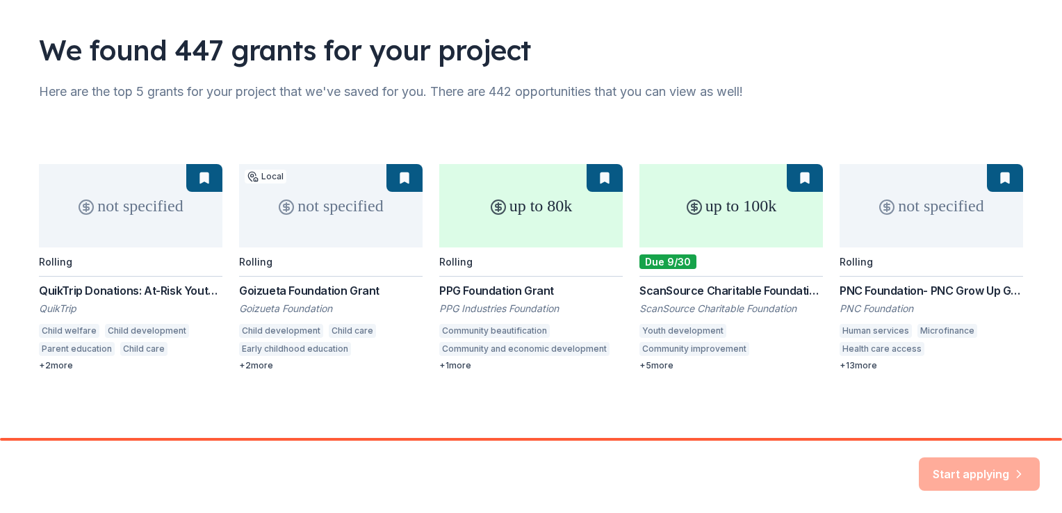
click at [980, 468] on div "Start applying" at bounding box center [979, 474] width 121 height 33
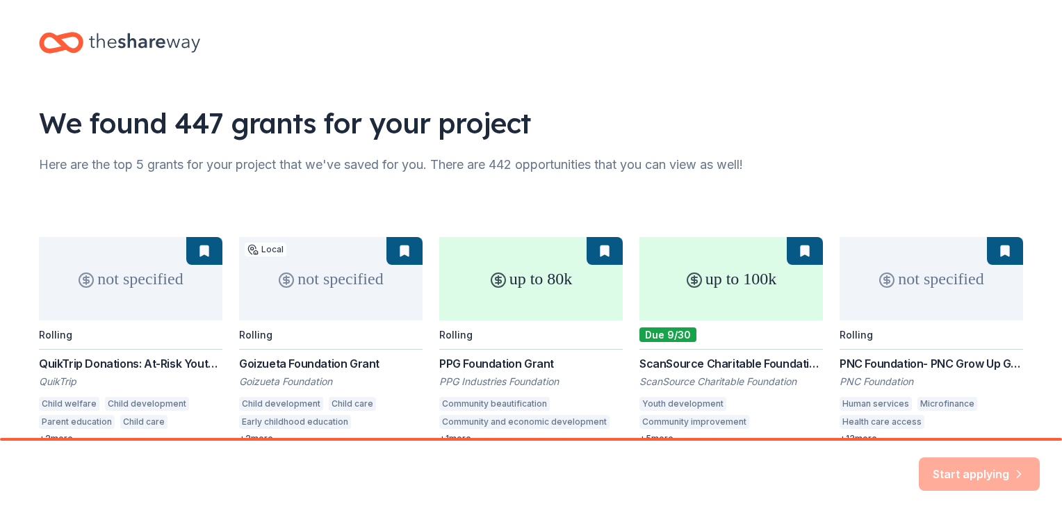
click at [731, 277] on div "not specified Rolling QuikTrip Donations: At-Risk Youth and Early Childhood Edu…" at bounding box center [531, 340] width 985 height 207
click at [800, 238] on div "not specified Rolling QuikTrip Donations: At-Risk Youth and Early Childhood Edu…" at bounding box center [531, 340] width 985 height 207
click at [580, 241] on div "not specified Rolling QuikTrip Donations: At-Risk Youth and Early Childhood Edu…" at bounding box center [531, 340] width 985 height 207
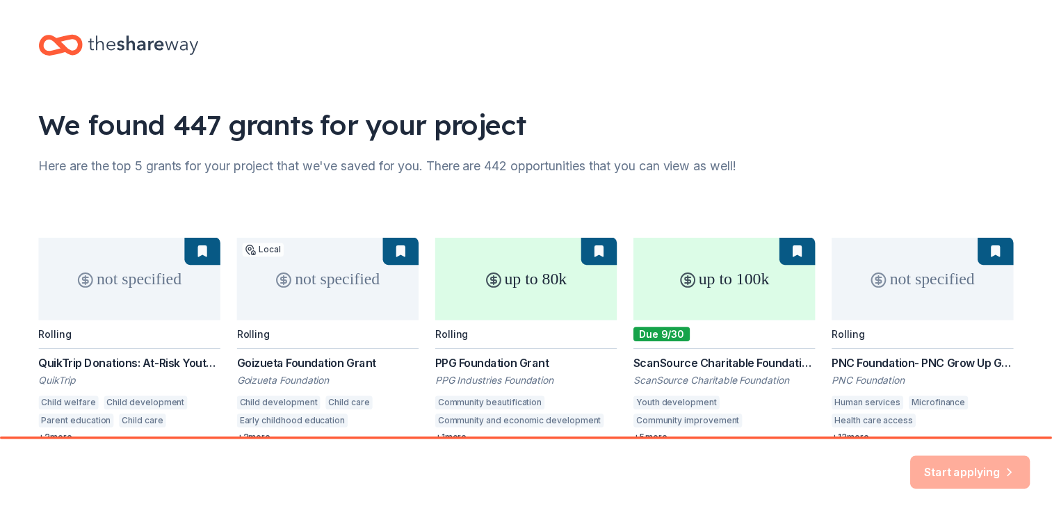
scroll to position [80, 0]
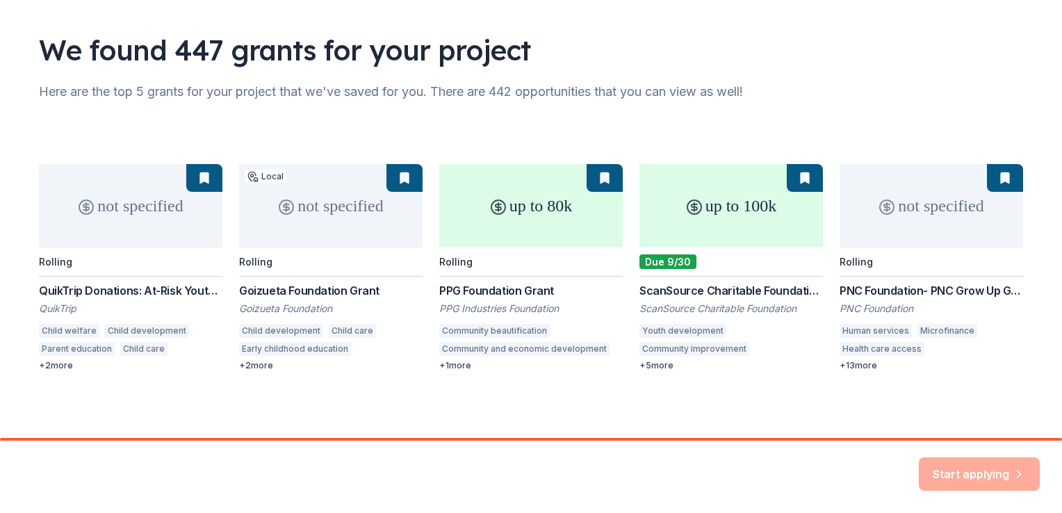
click at [136, 337] on div "not specified Rolling QuikTrip Donations: At-Risk Youth and Early Childhood Edu…" at bounding box center [531, 267] width 985 height 207
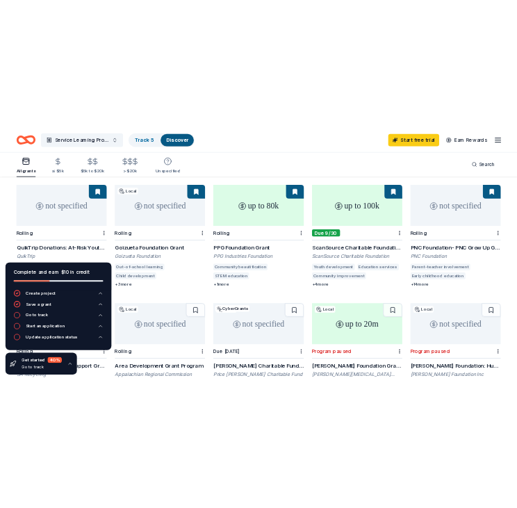
scroll to position [38, 0]
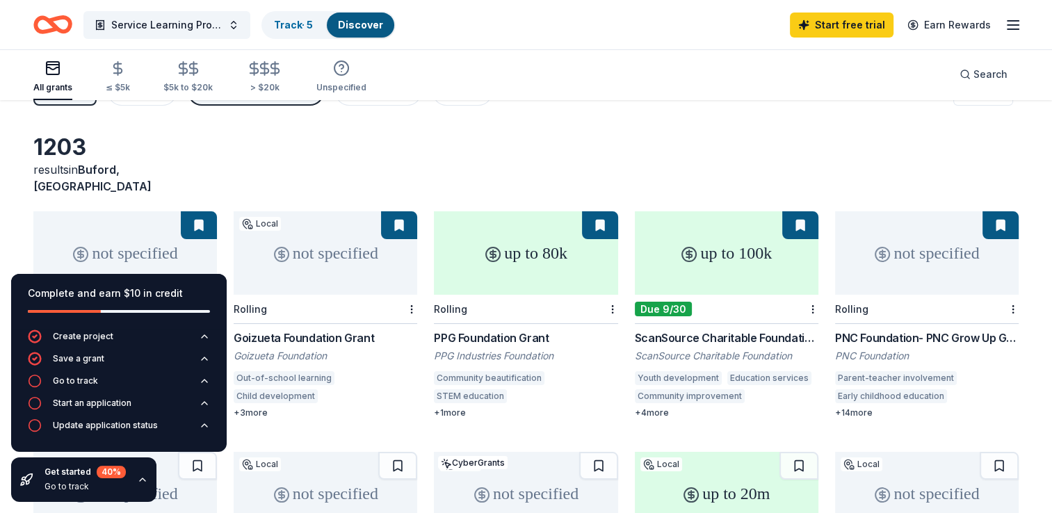
click at [144, 475] on icon "button" at bounding box center [142, 479] width 11 height 11
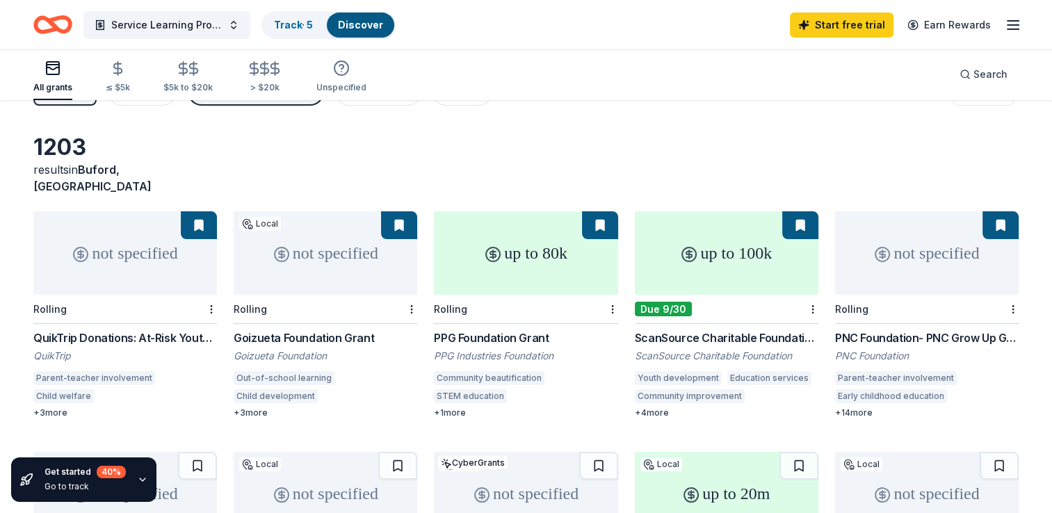
click at [120, 245] on div "not specified" at bounding box center [125, 252] width 184 height 83
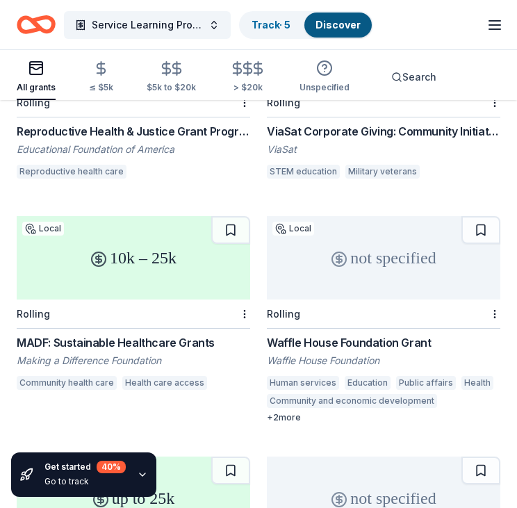
scroll to position [1660, 0]
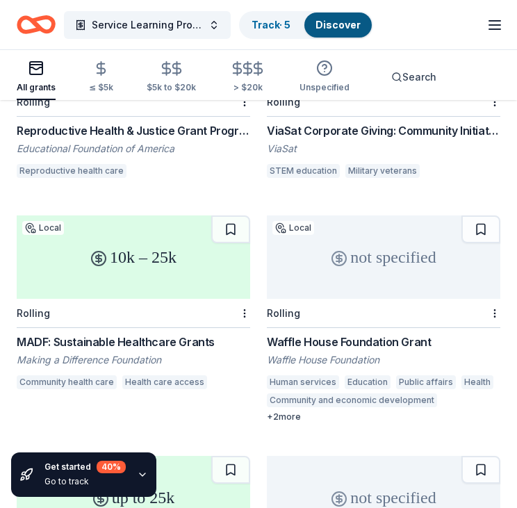
click at [395, 266] on div "not specified" at bounding box center [384, 257] width 234 height 83
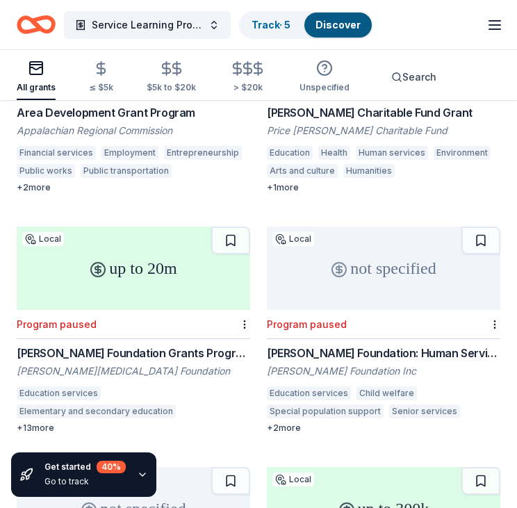
scroll to position [778, 0]
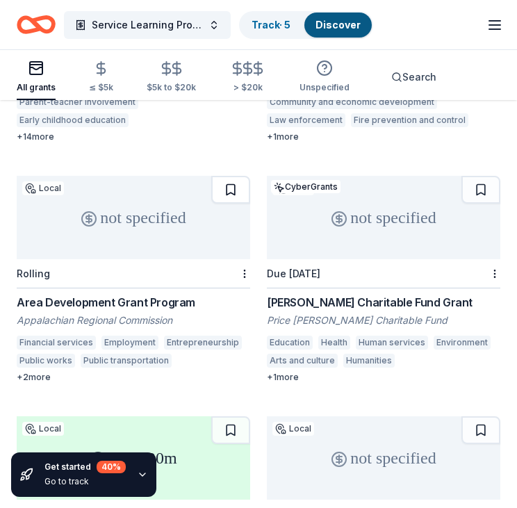
click at [239, 189] on button at bounding box center [230, 190] width 39 height 28
click at [147, 213] on div "not specified" at bounding box center [134, 217] width 234 height 83
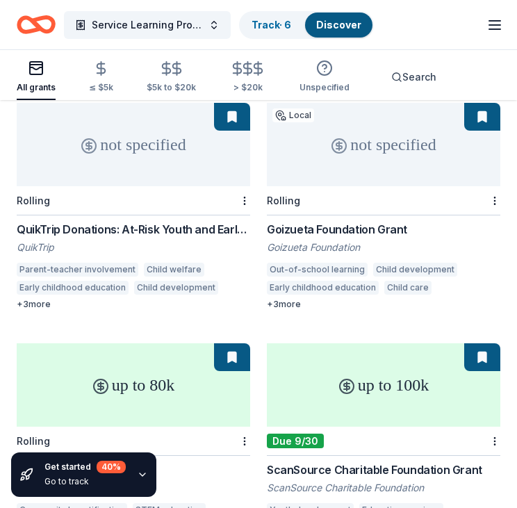
scroll to position [0, 0]
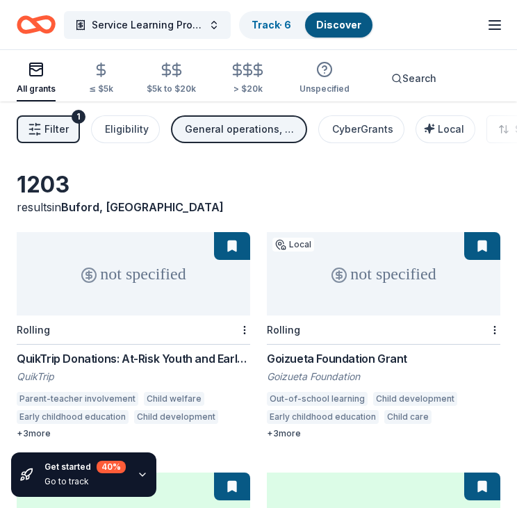
click at [478, 252] on button at bounding box center [482, 246] width 36 height 28
click at [361, 266] on div "not specified" at bounding box center [384, 273] width 234 height 83
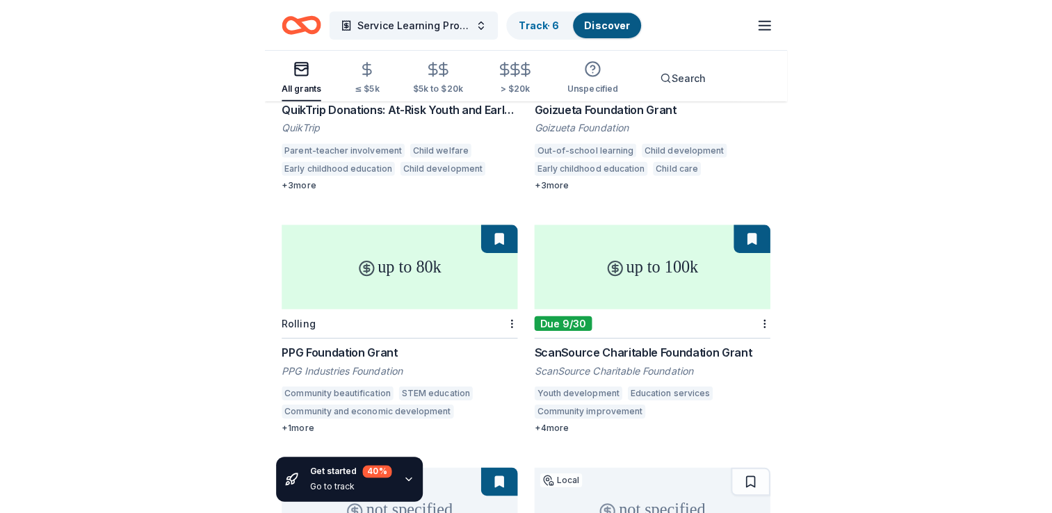
scroll to position [314, 0]
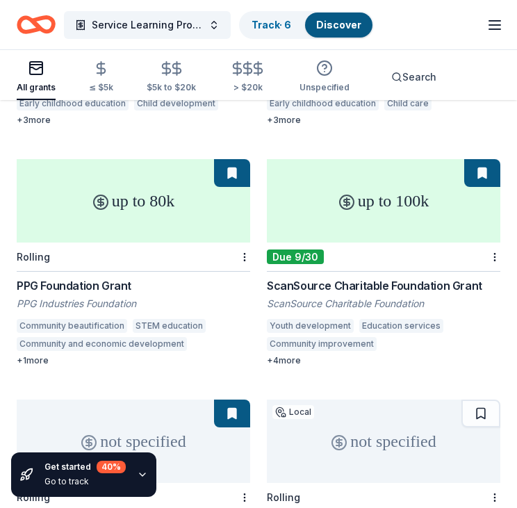
click at [478, 177] on button at bounding box center [482, 173] width 36 height 28
click at [415, 184] on div "up to 100k" at bounding box center [384, 200] width 234 height 83
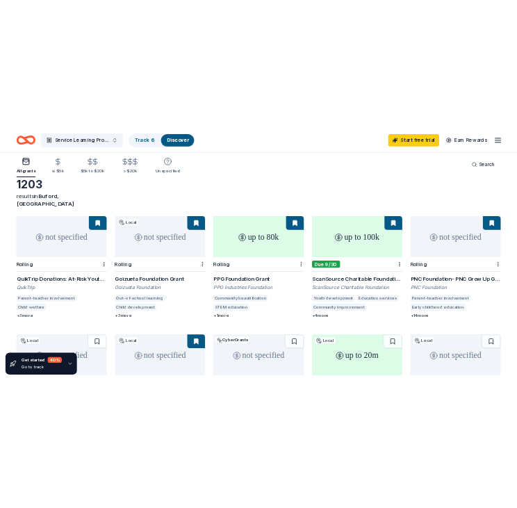
scroll to position [55, 0]
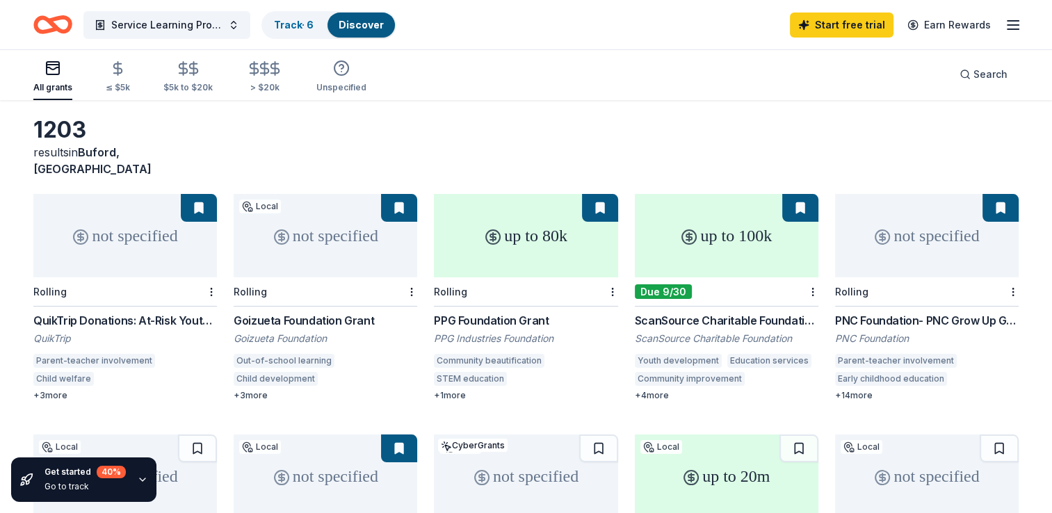
click at [915, 252] on div "not specified" at bounding box center [927, 235] width 184 height 83
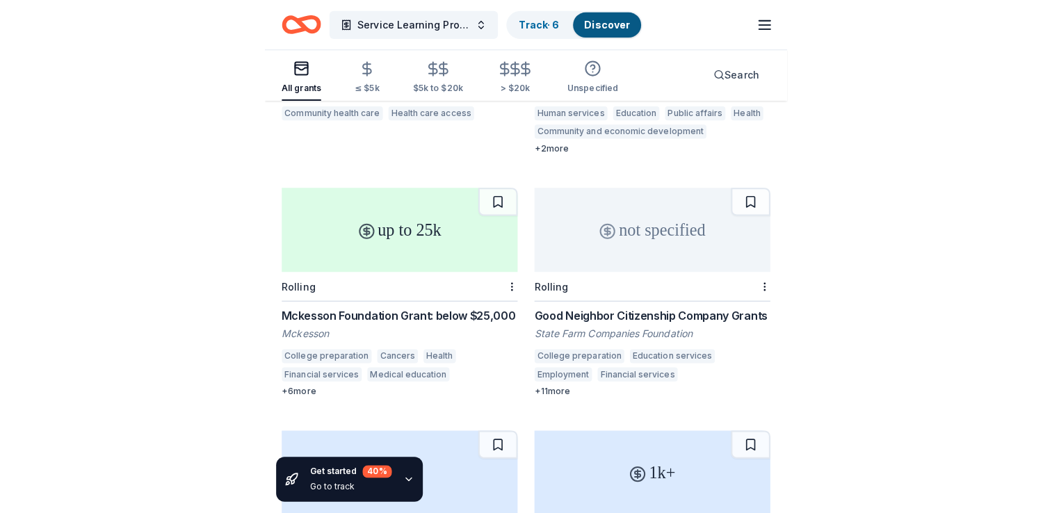
scroll to position [1228, 0]
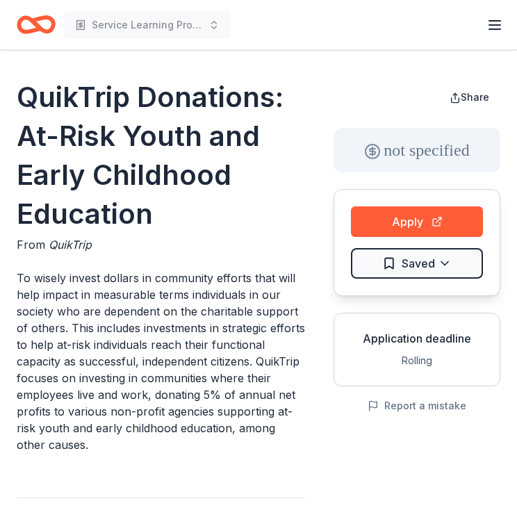
drag, startPoint x: 172, startPoint y: 227, endPoint x: 39, endPoint y: 143, distance: 157.4
click at [39, 143] on h1 "QuikTrip Donations: At-Risk Youth and Early Childhood Education" at bounding box center [161, 156] width 289 height 156
click at [35, 136] on h1 "QuikTrip Donations: At-Risk Youth and Early Childhood Education" at bounding box center [161, 156] width 289 height 156
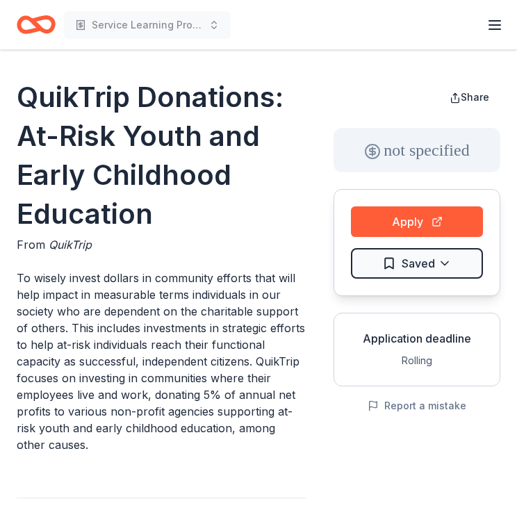
drag, startPoint x: 86, startPoint y: 158, endPoint x: 184, endPoint y: 188, distance: 102.7
click at [118, 227] on h1 "QuikTrip Donations: At-Risk Youth and Early Childhood Education" at bounding box center [161, 156] width 289 height 156
drag, startPoint x: 22, startPoint y: 130, endPoint x: 152, endPoint y: 197, distance: 146.8
click at [152, 197] on h1 "QuikTrip Donations: At-Risk Youth and Early Childhood Education" at bounding box center [161, 156] width 289 height 156
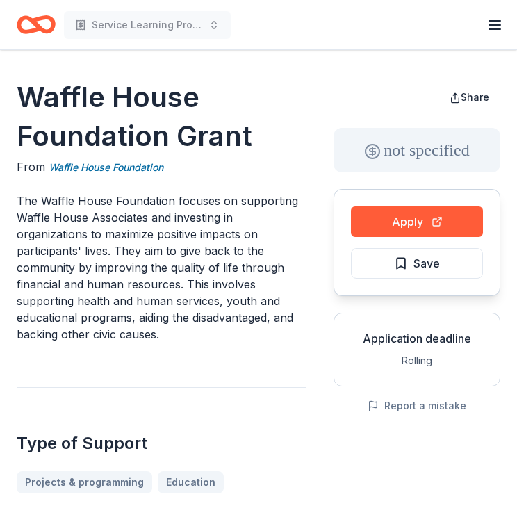
scroll to position [31, 0]
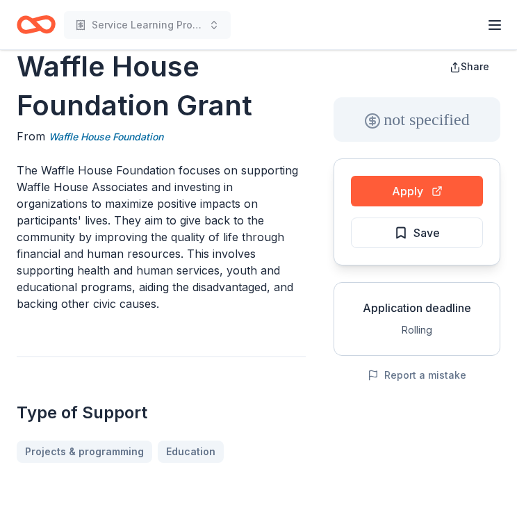
click at [402, 180] on button "Apply" at bounding box center [417, 191] width 132 height 31
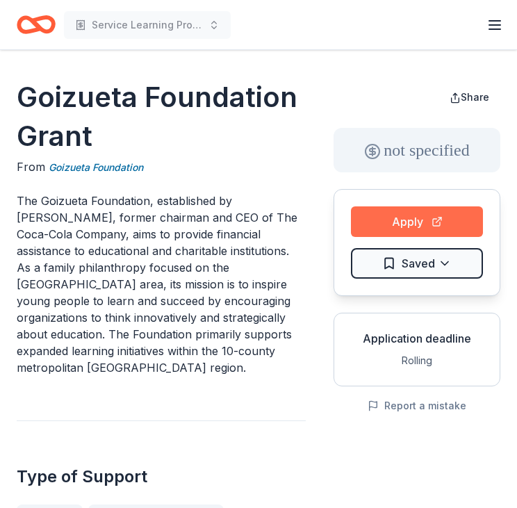
click at [413, 216] on button "Apply" at bounding box center [417, 222] width 132 height 31
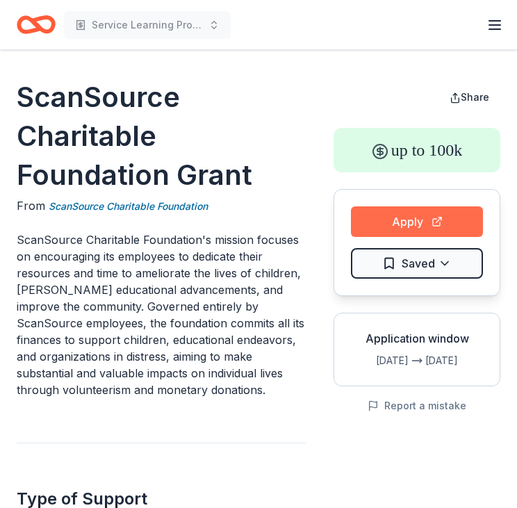
click at [403, 216] on button "Apply" at bounding box center [417, 222] width 132 height 31
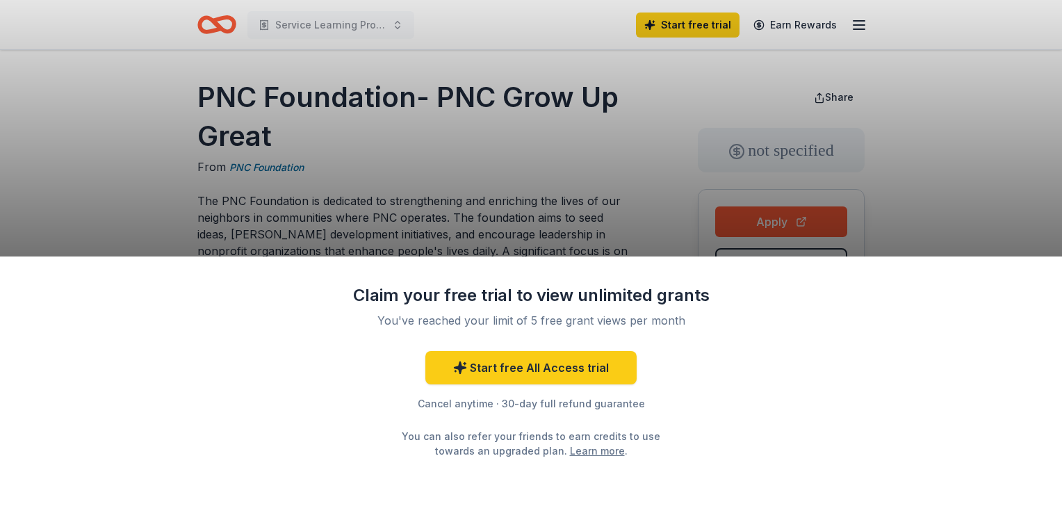
click at [778, 225] on div "Claim your free trial to view unlimited grants You've reached your limit of 5 f…" at bounding box center [531, 256] width 1062 height 513
